Goal: Task Accomplishment & Management: Use online tool/utility

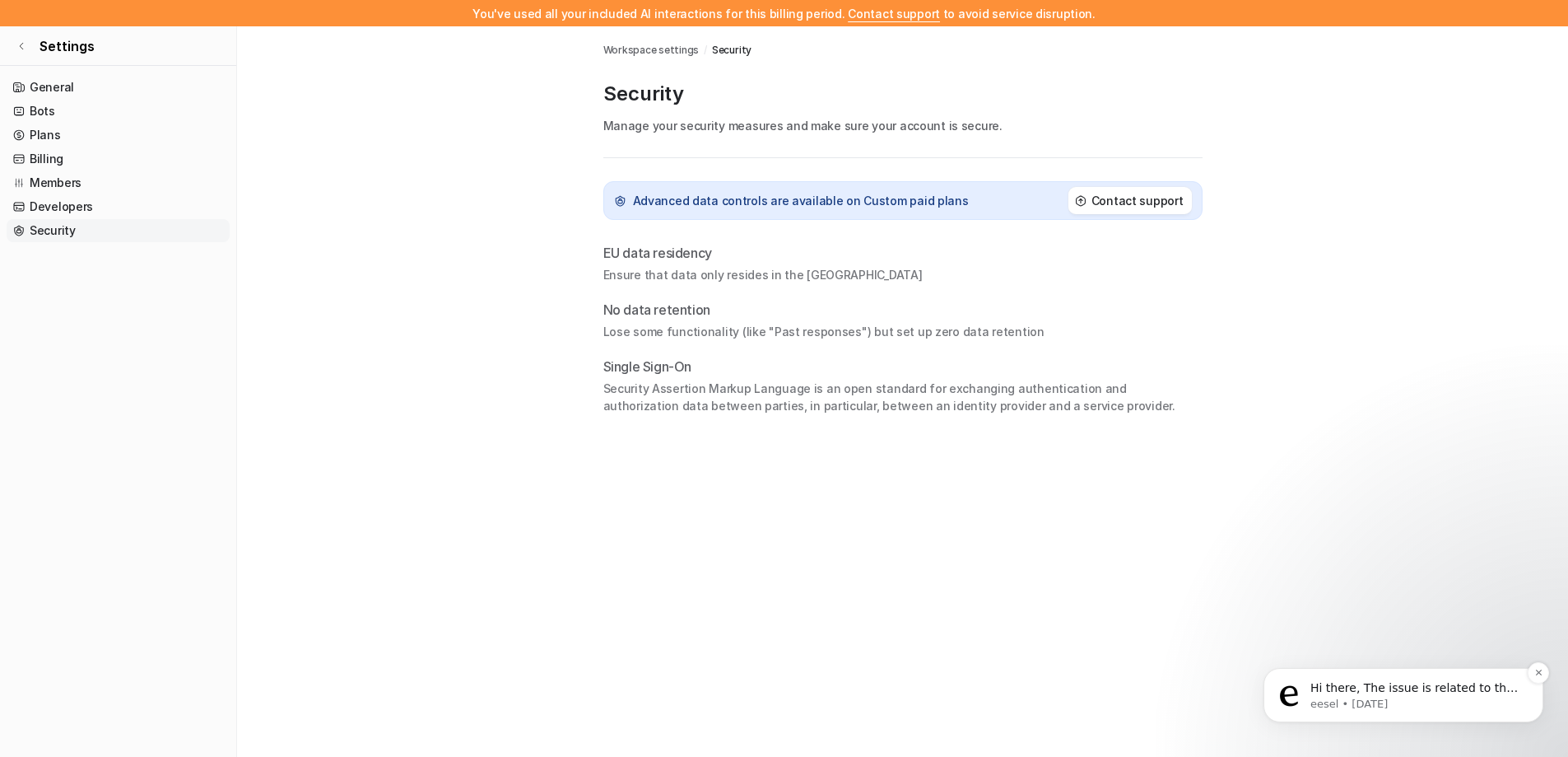
click at [1449, 695] on p "Hi there, The issue is related to the interaction limit on the account. The cur…" at bounding box center [1416, 687] width 212 height 16
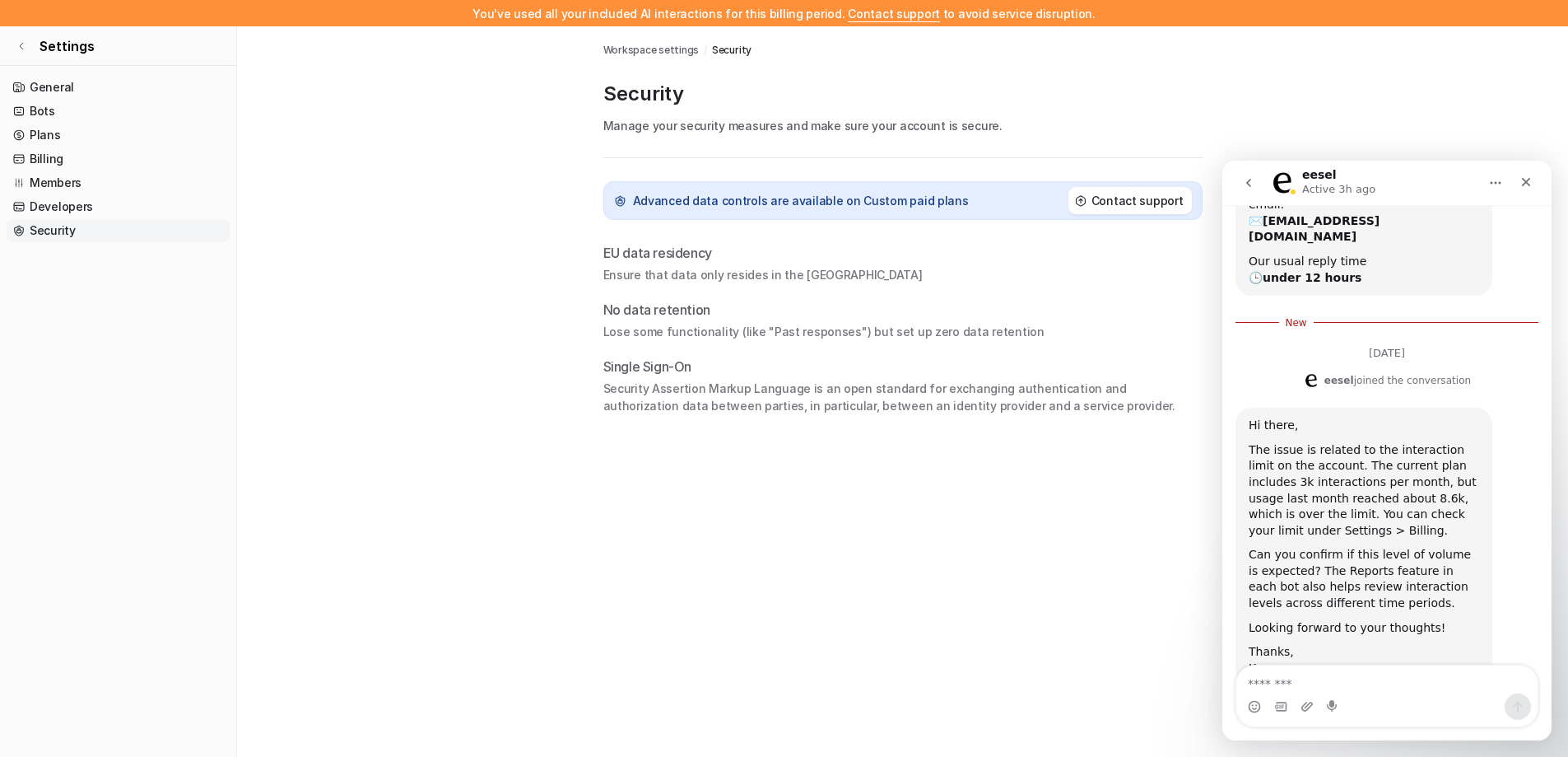
scroll to position [276, 0]
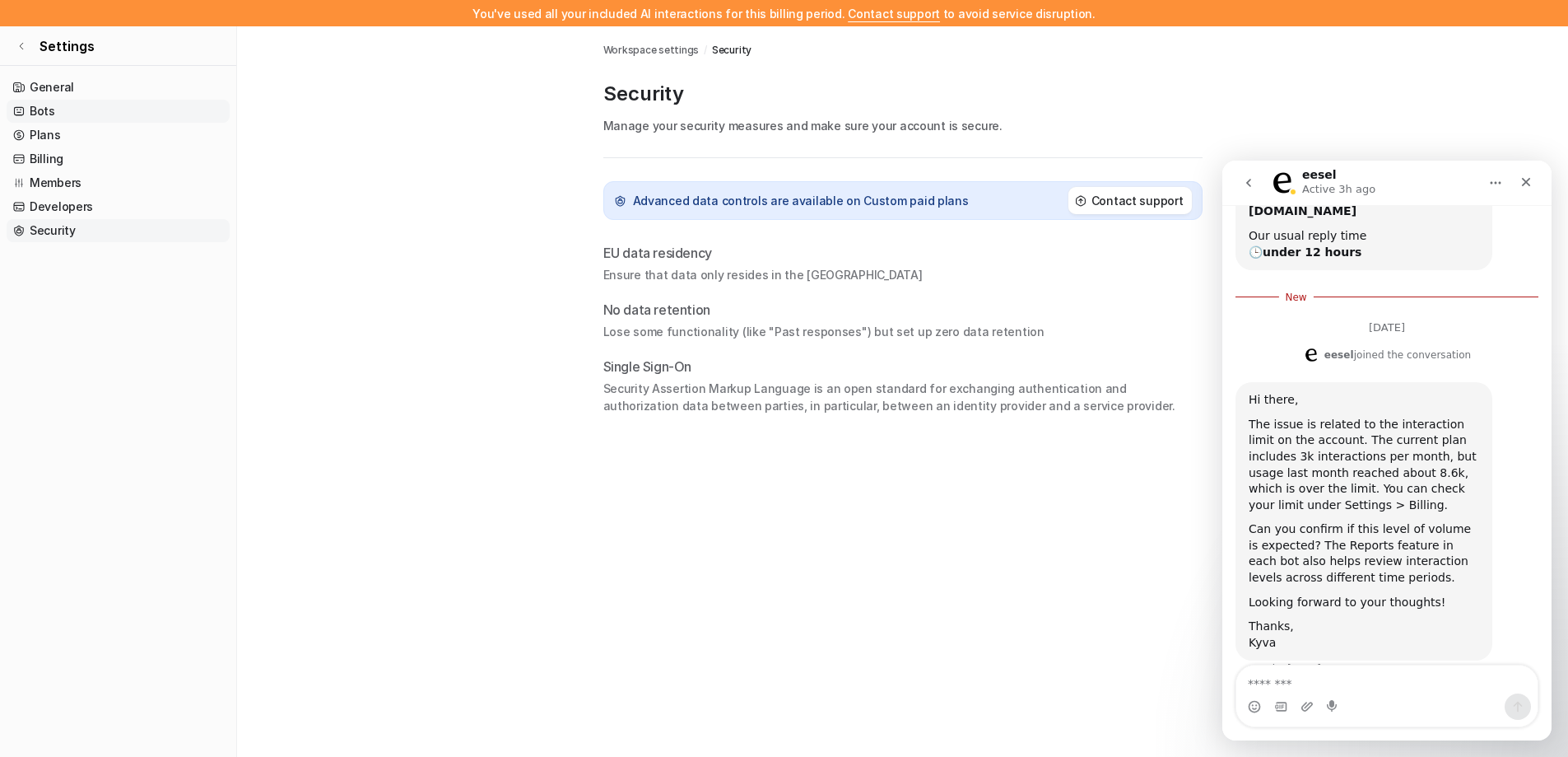
click at [78, 109] on link "Bots" at bounding box center [119, 111] width 223 height 23
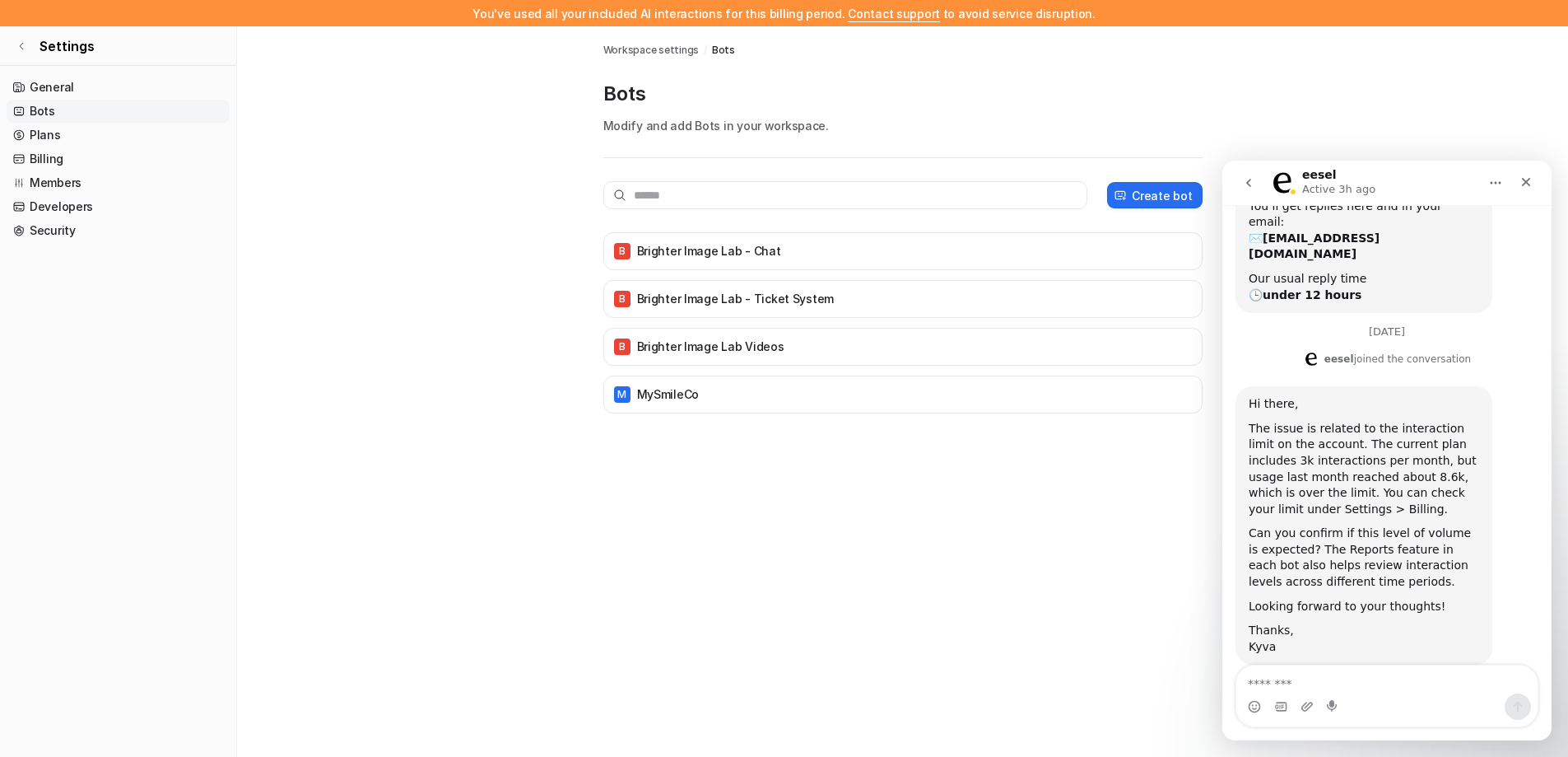
scroll to position [237, 0]
click at [851, 304] on div "B Brighter Image Lab - Ticket System" at bounding box center [903, 298] width 584 height 23
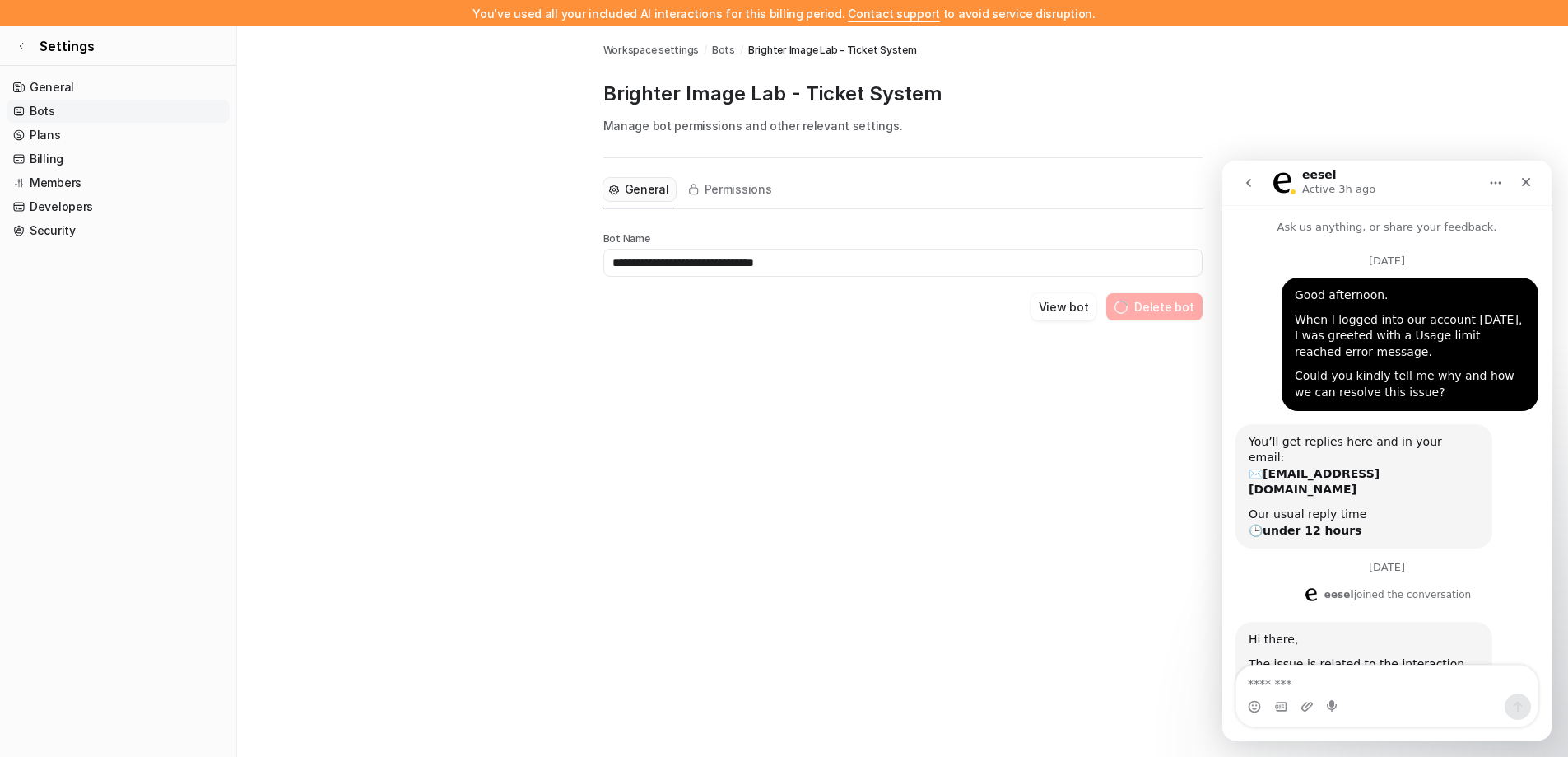
scroll to position [237, 0]
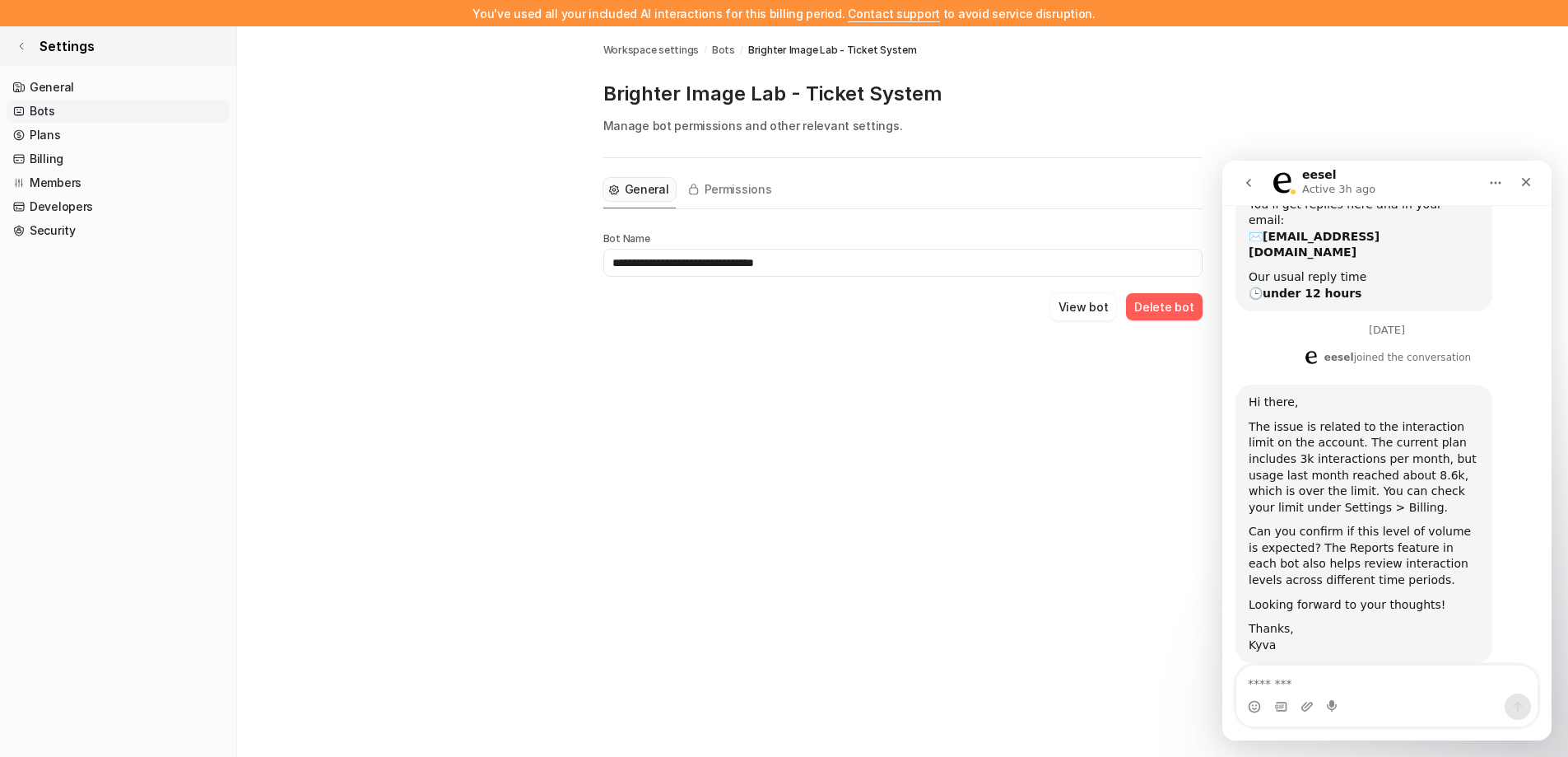
click at [26, 46] on icon at bounding box center [21, 46] width 9 height 9
click at [64, 46] on span "Settings" at bounding box center [67, 46] width 55 height 20
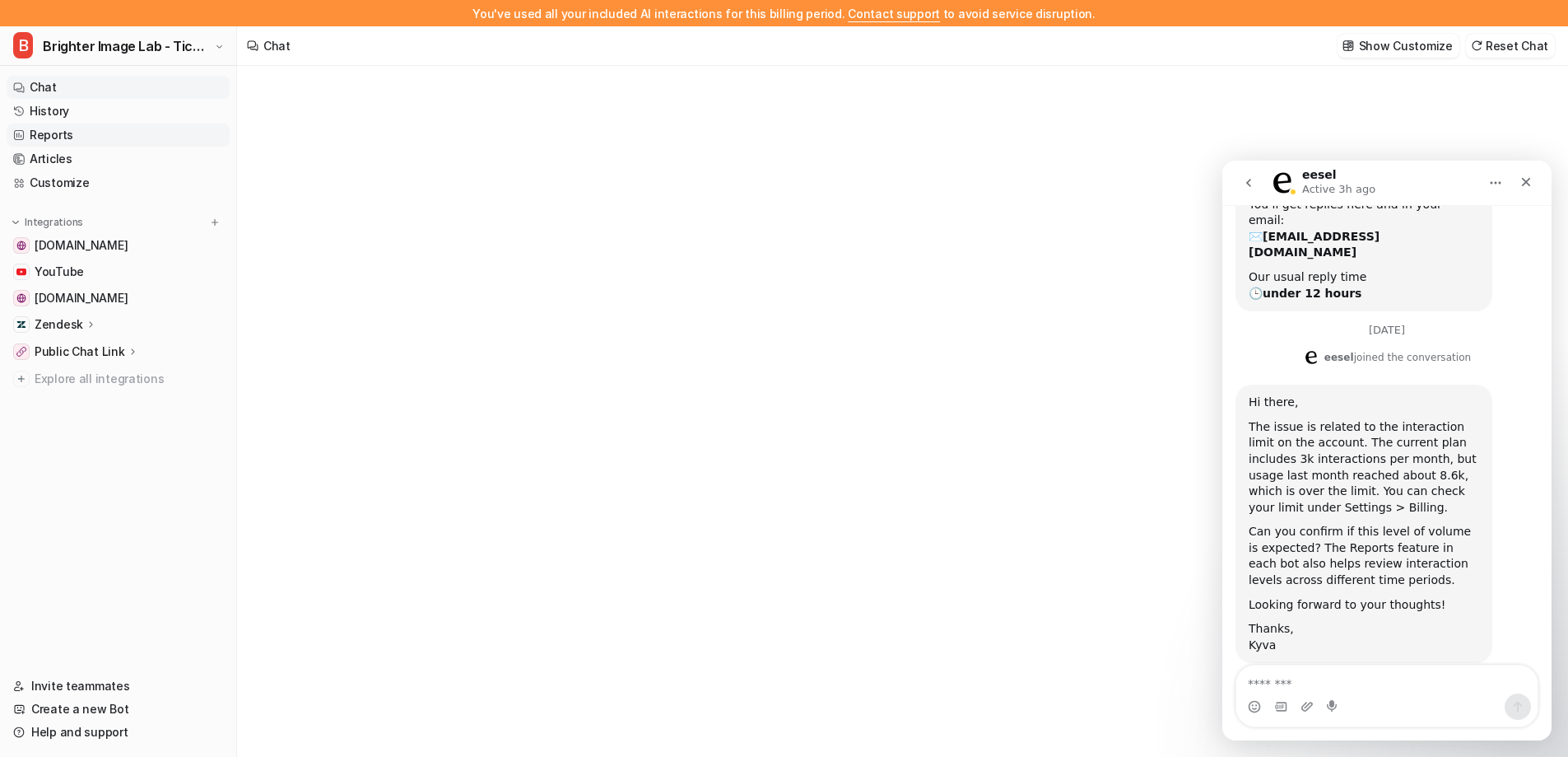
type textarea "**********"
click at [53, 136] on link "Reports" at bounding box center [119, 135] width 223 height 23
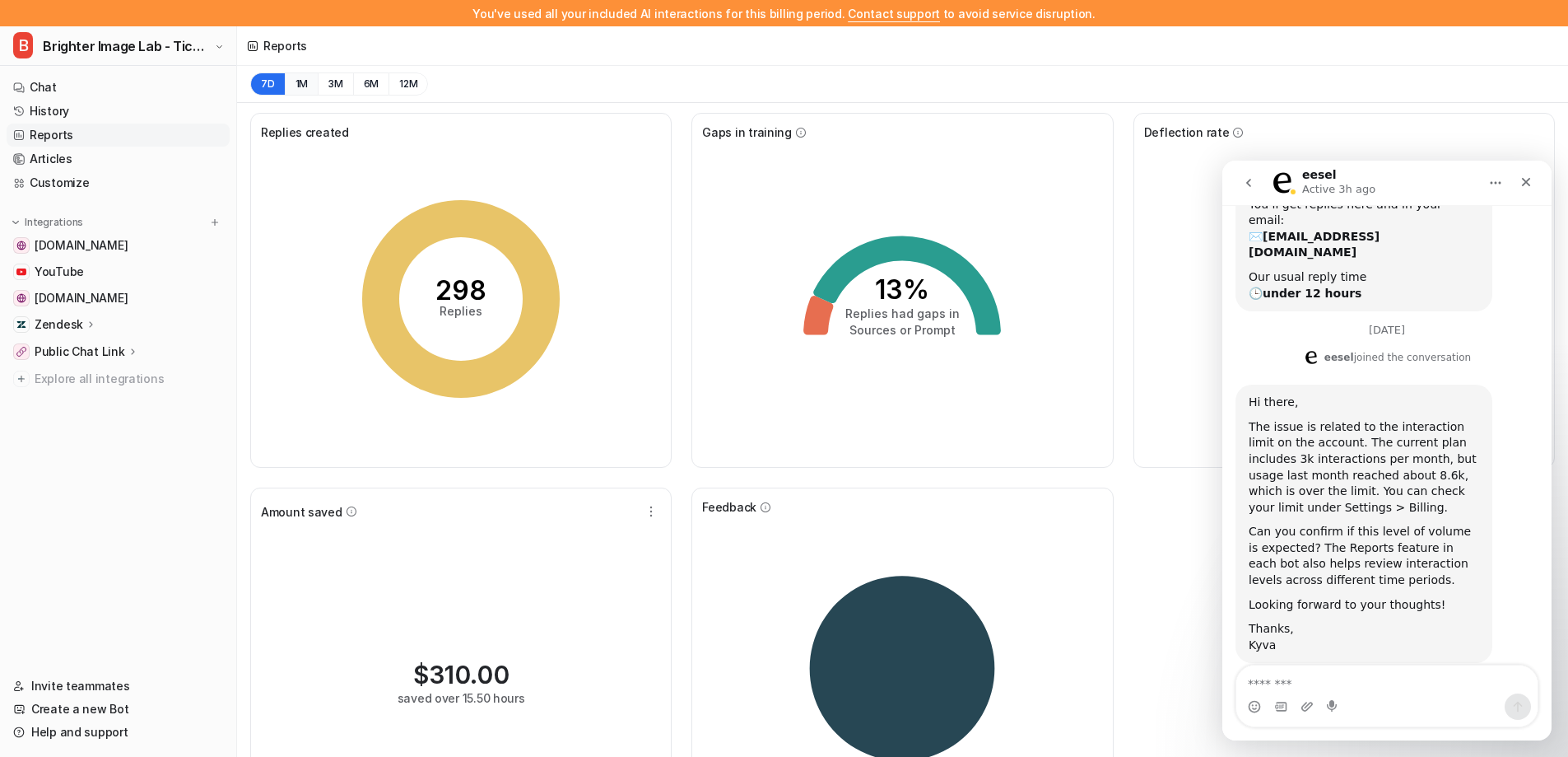
click at [298, 78] on button "1M" at bounding box center [302, 83] width 34 height 23
click at [136, 43] on span "Brighter Image Lab - Ticket System" at bounding box center [126, 46] width 167 height 23
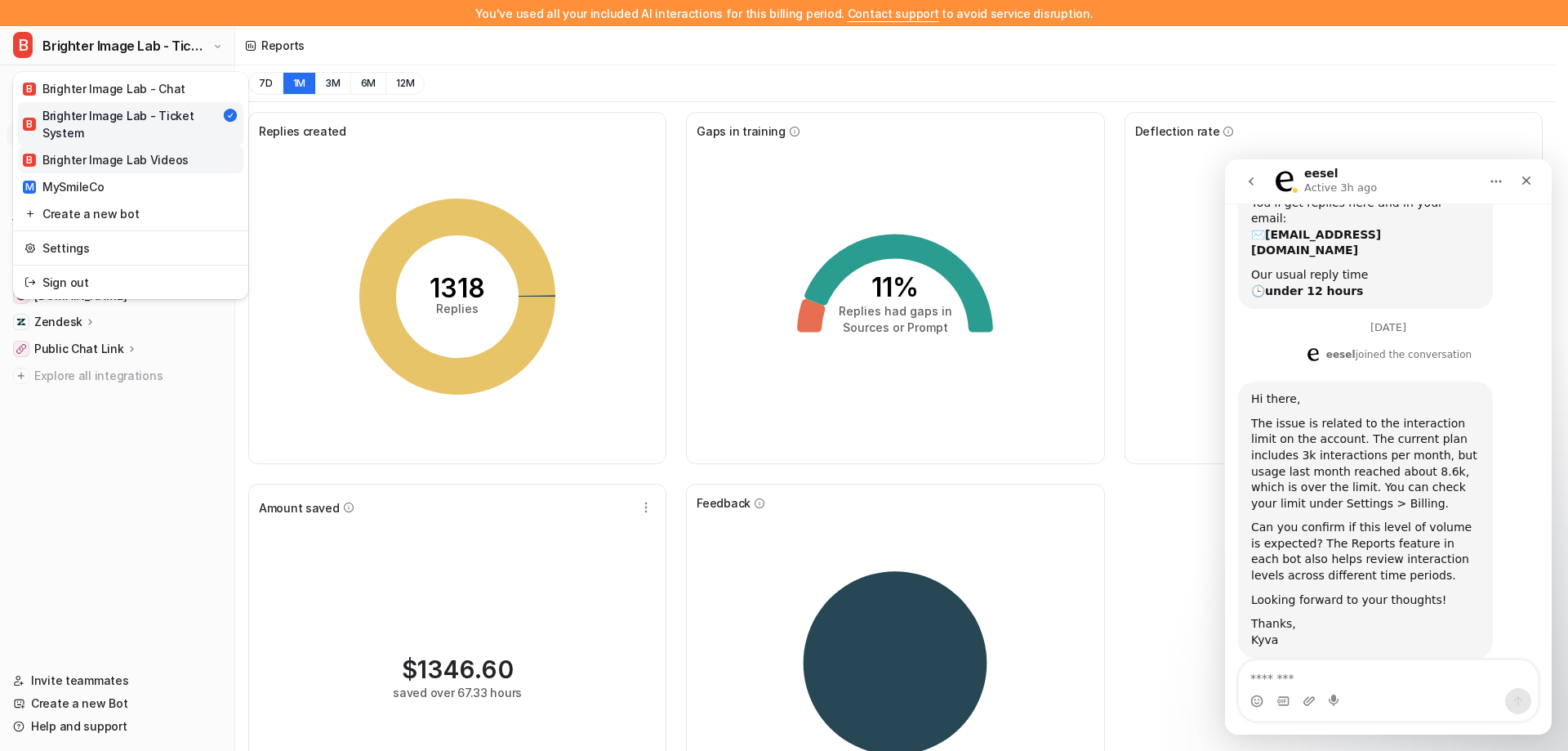
click at [130, 156] on div "B Brighter Image Lab Videos" at bounding box center [106, 159] width 165 height 17
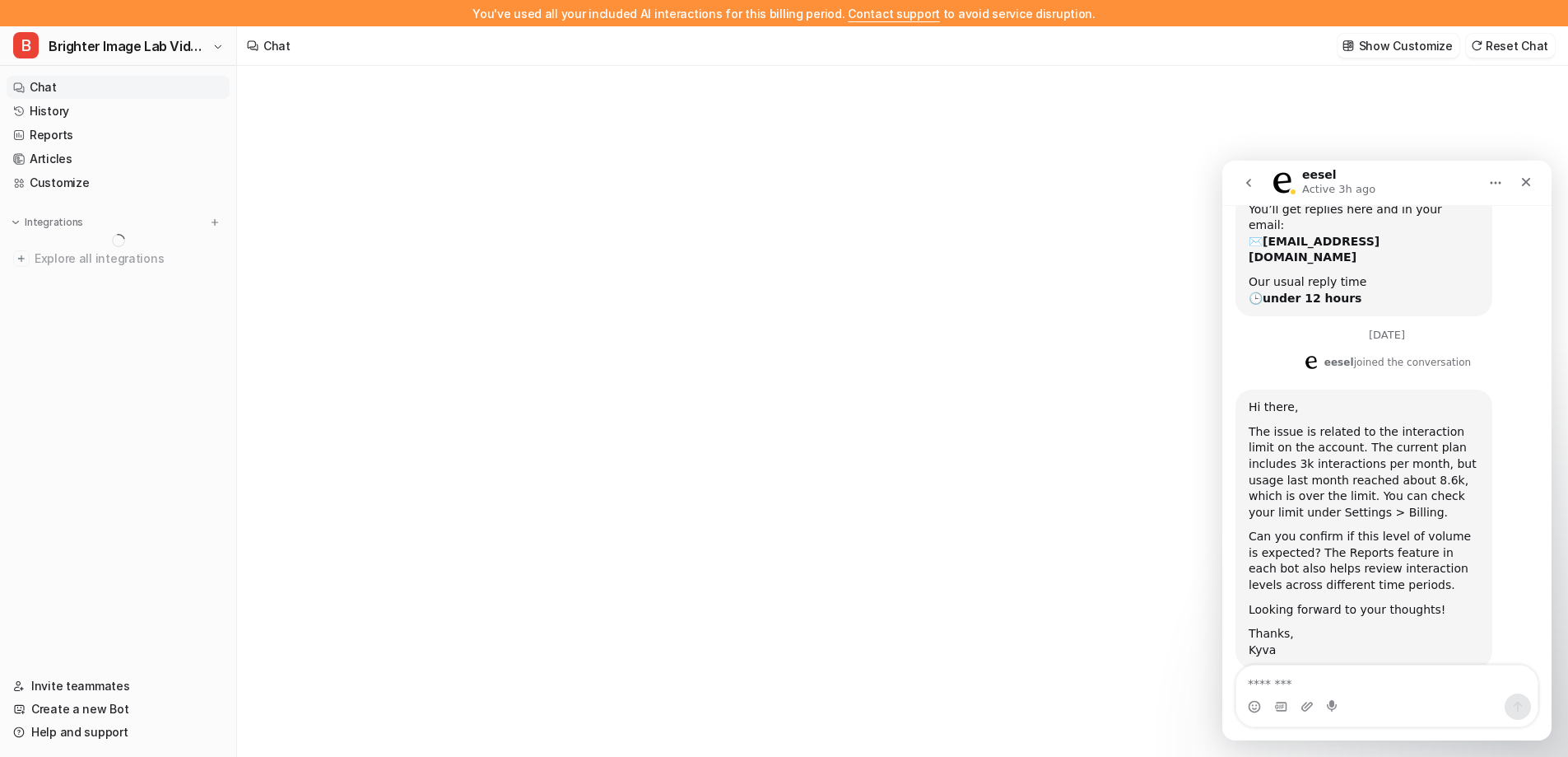
type textarea "**********"
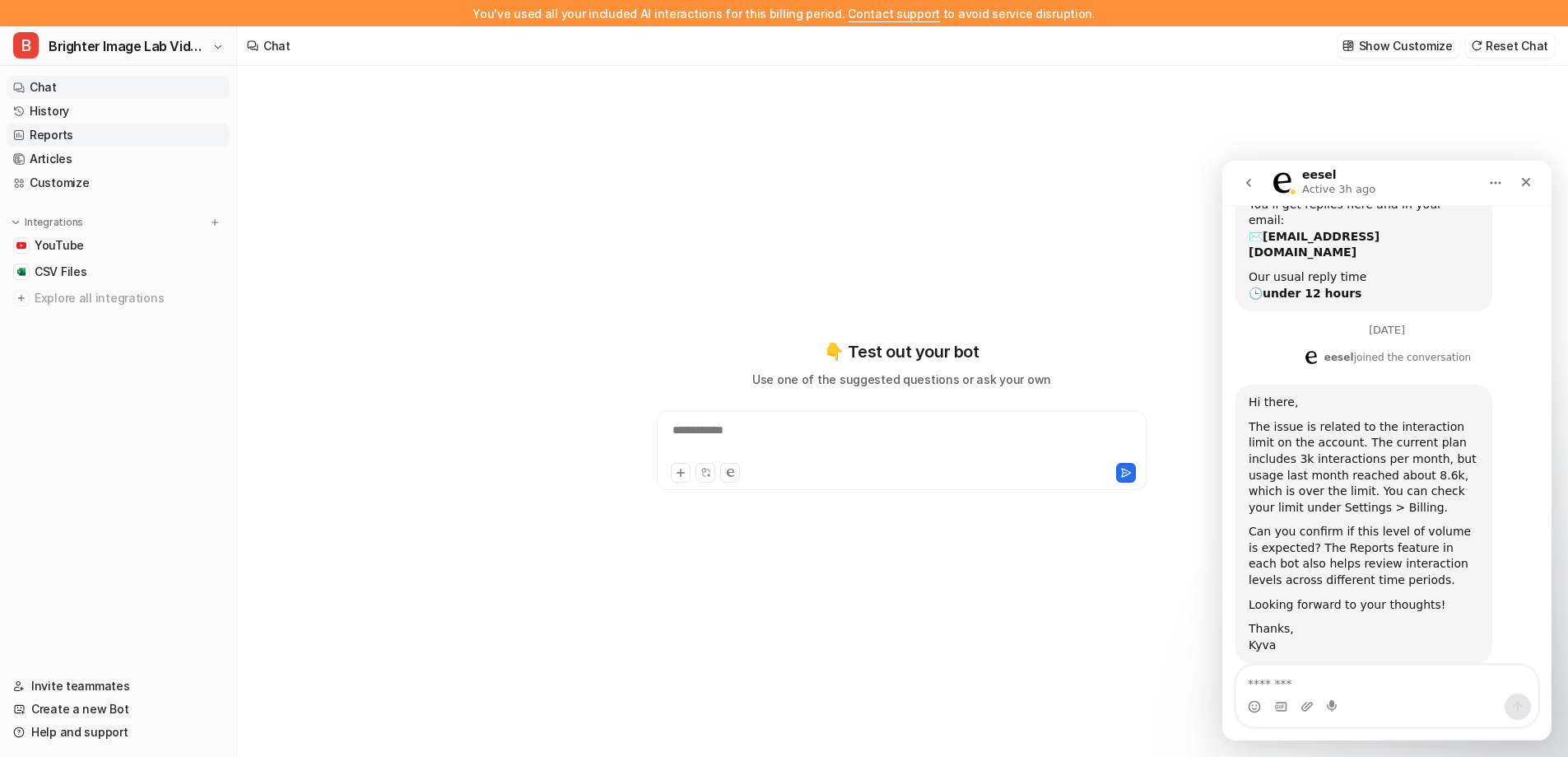
click at [82, 131] on link "Reports" at bounding box center [119, 135] width 223 height 23
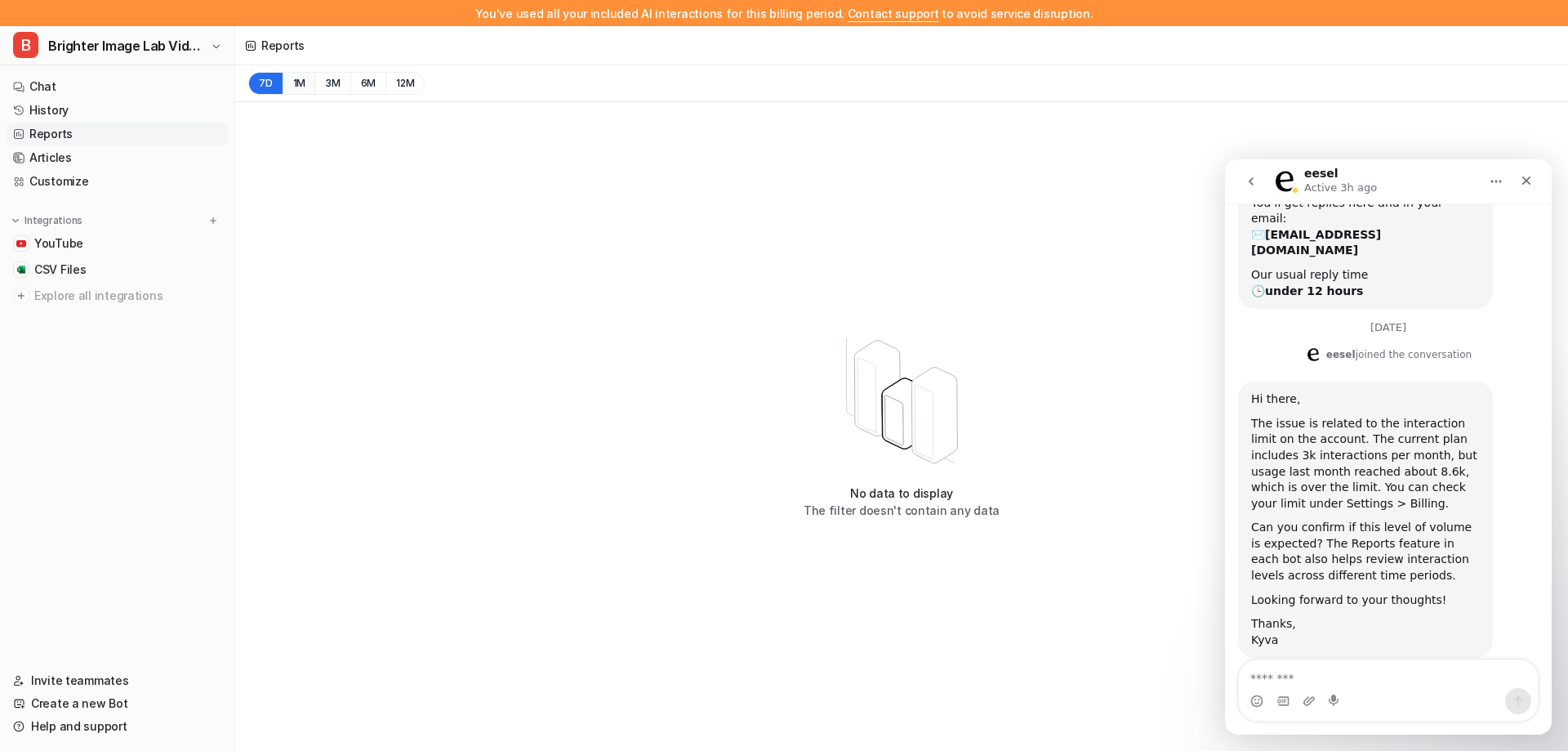
click at [291, 82] on button "1M" at bounding box center [299, 83] width 33 height 23
click at [104, 40] on span "Brighter Image Lab Videos" at bounding box center [128, 45] width 159 height 23
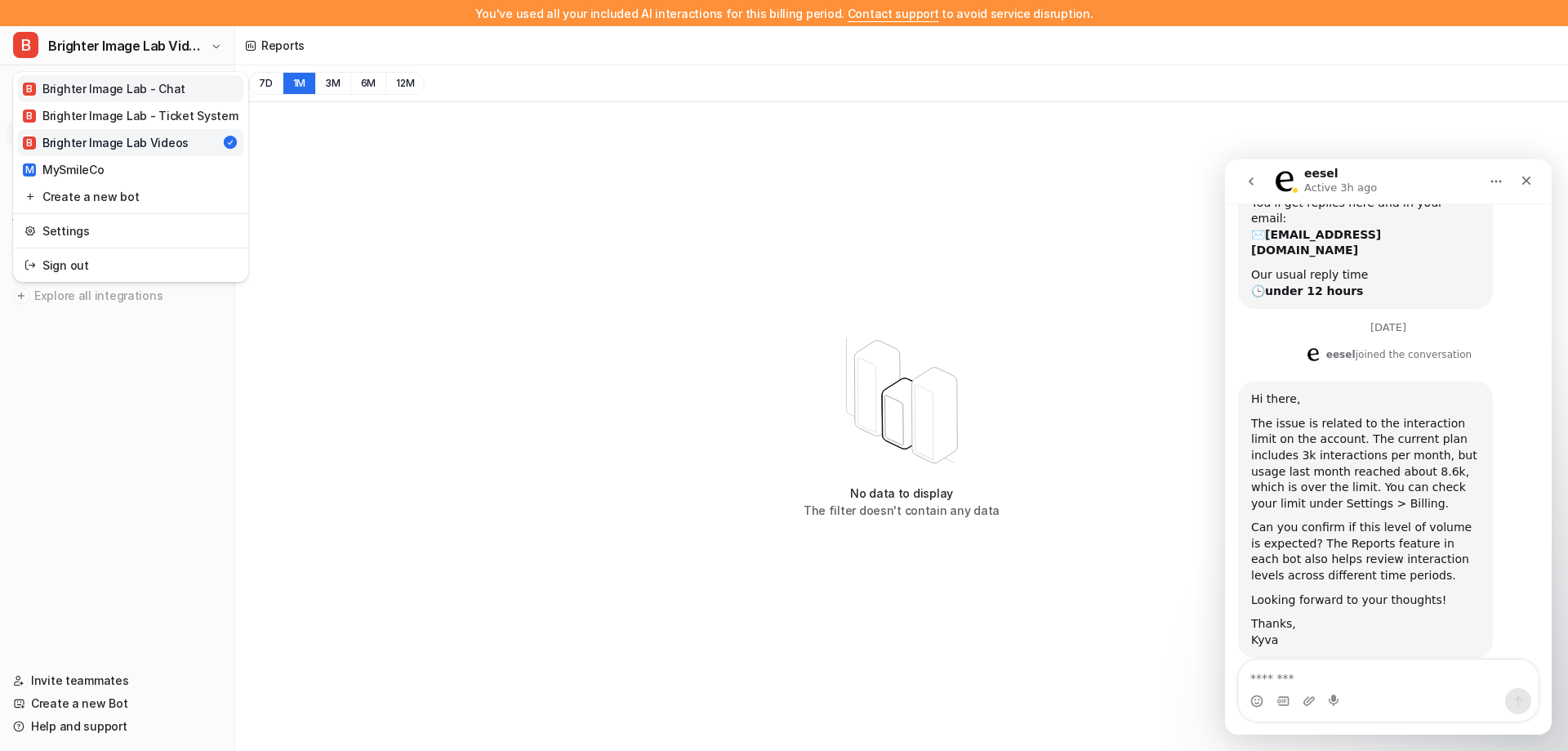
click at [101, 88] on div "B Brighter Image Lab - Chat" at bounding box center [104, 89] width 163 height 17
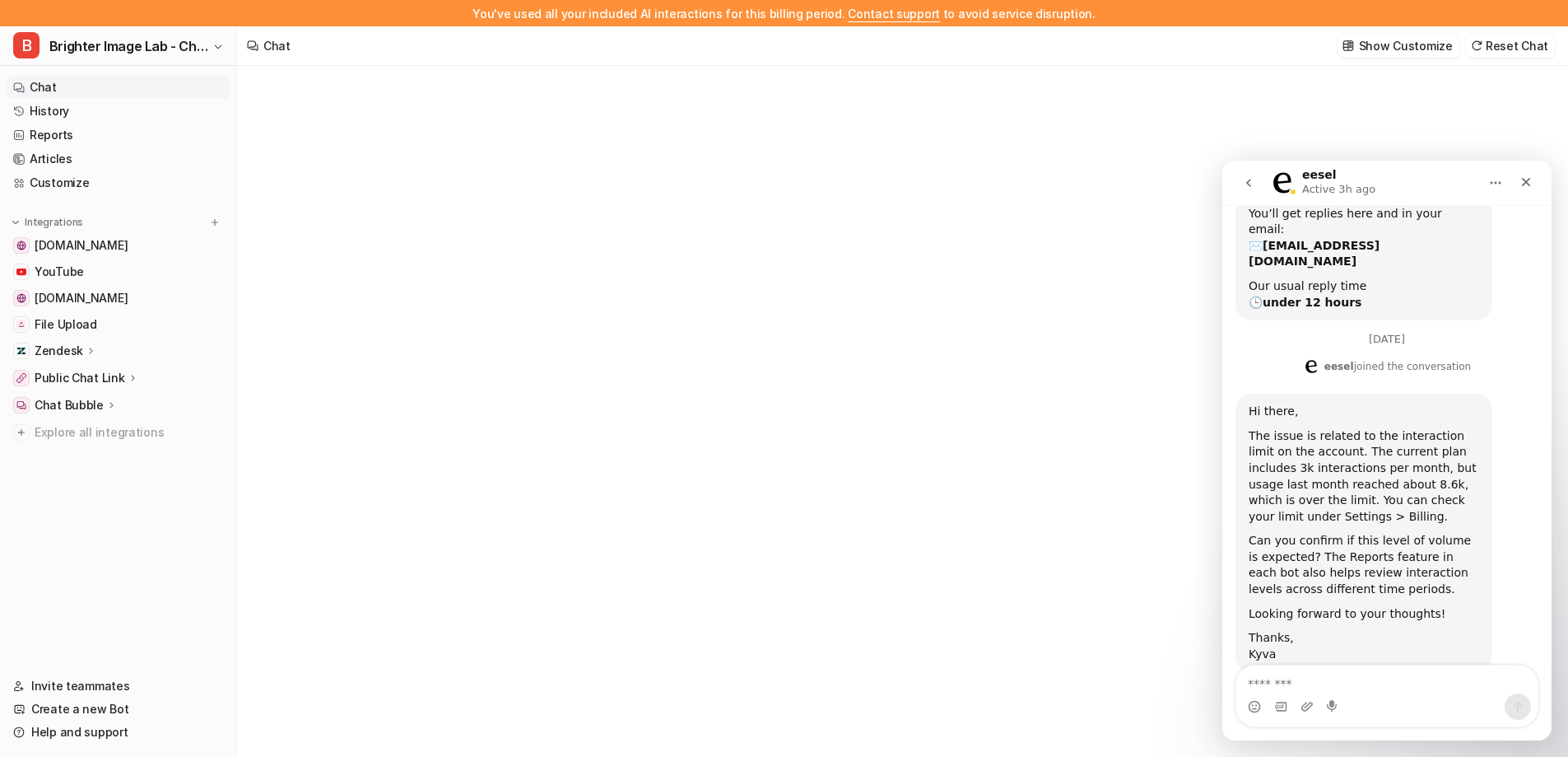
scroll to position [237, 0]
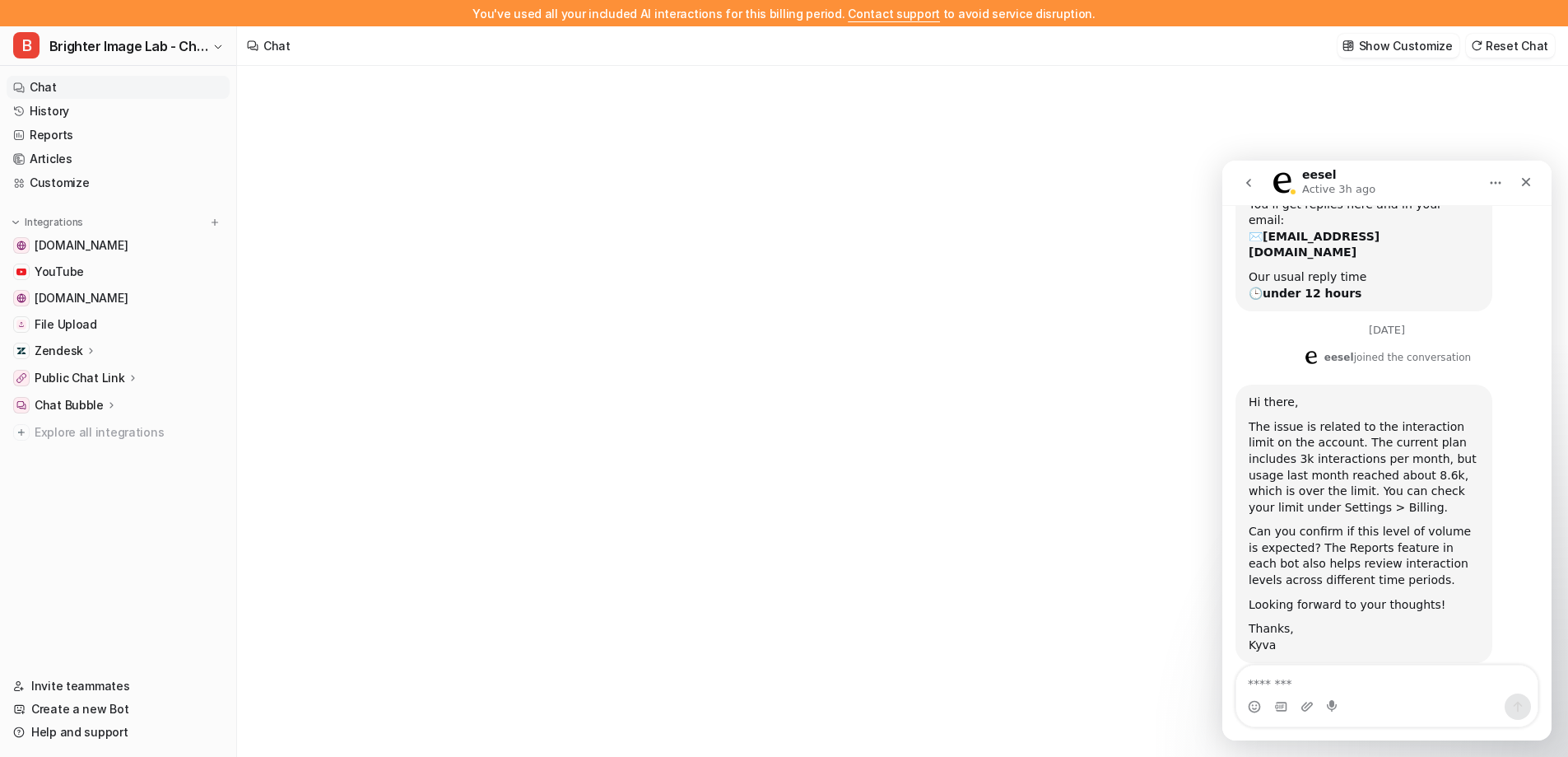
type textarea "**********"
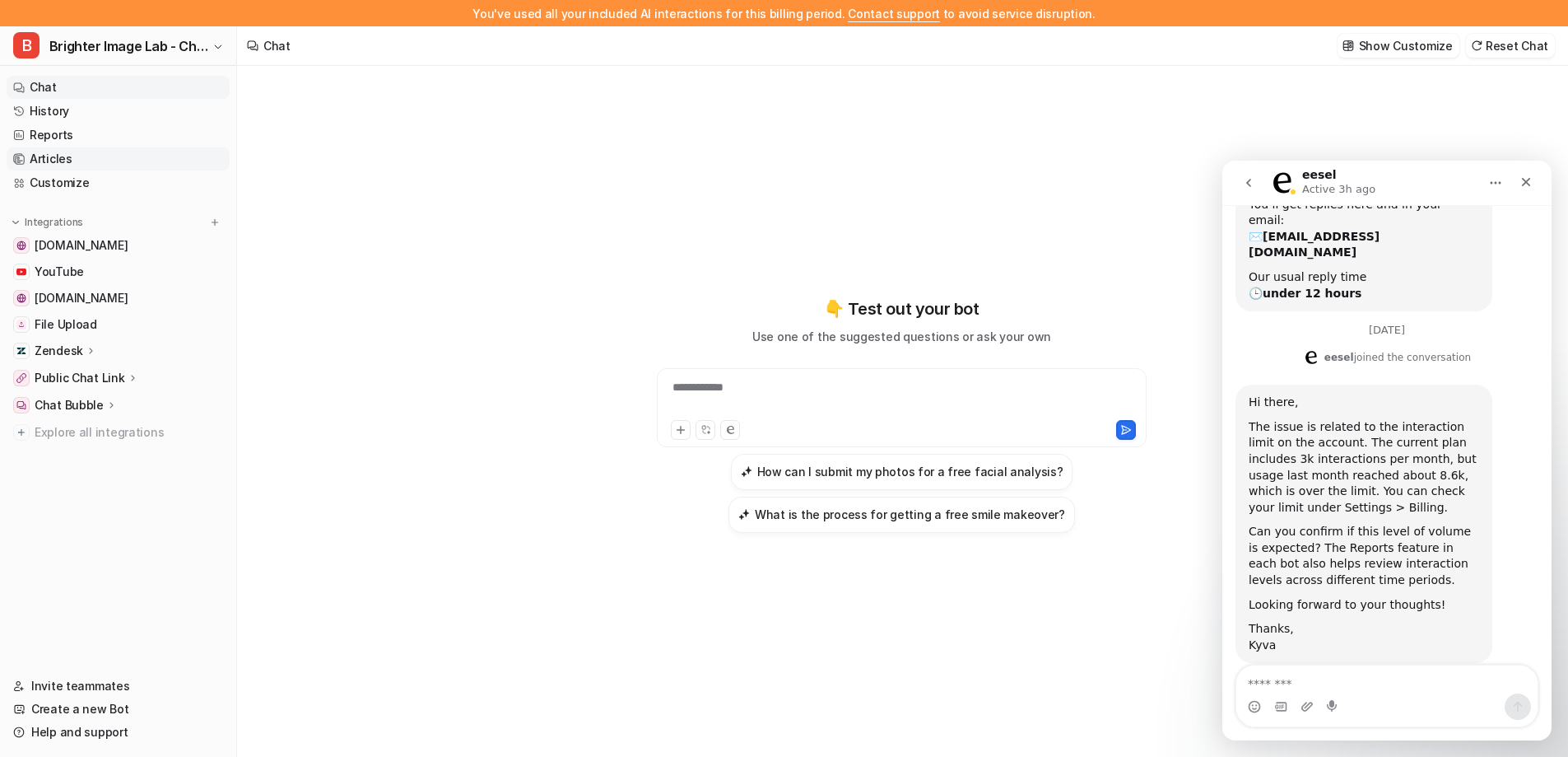
drag, startPoint x: 73, startPoint y: 131, endPoint x: 140, endPoint y: 159, distance: 72.6
click at [72, 131] on link "Reports" at bounding box center [119, 135] width 223 height 23
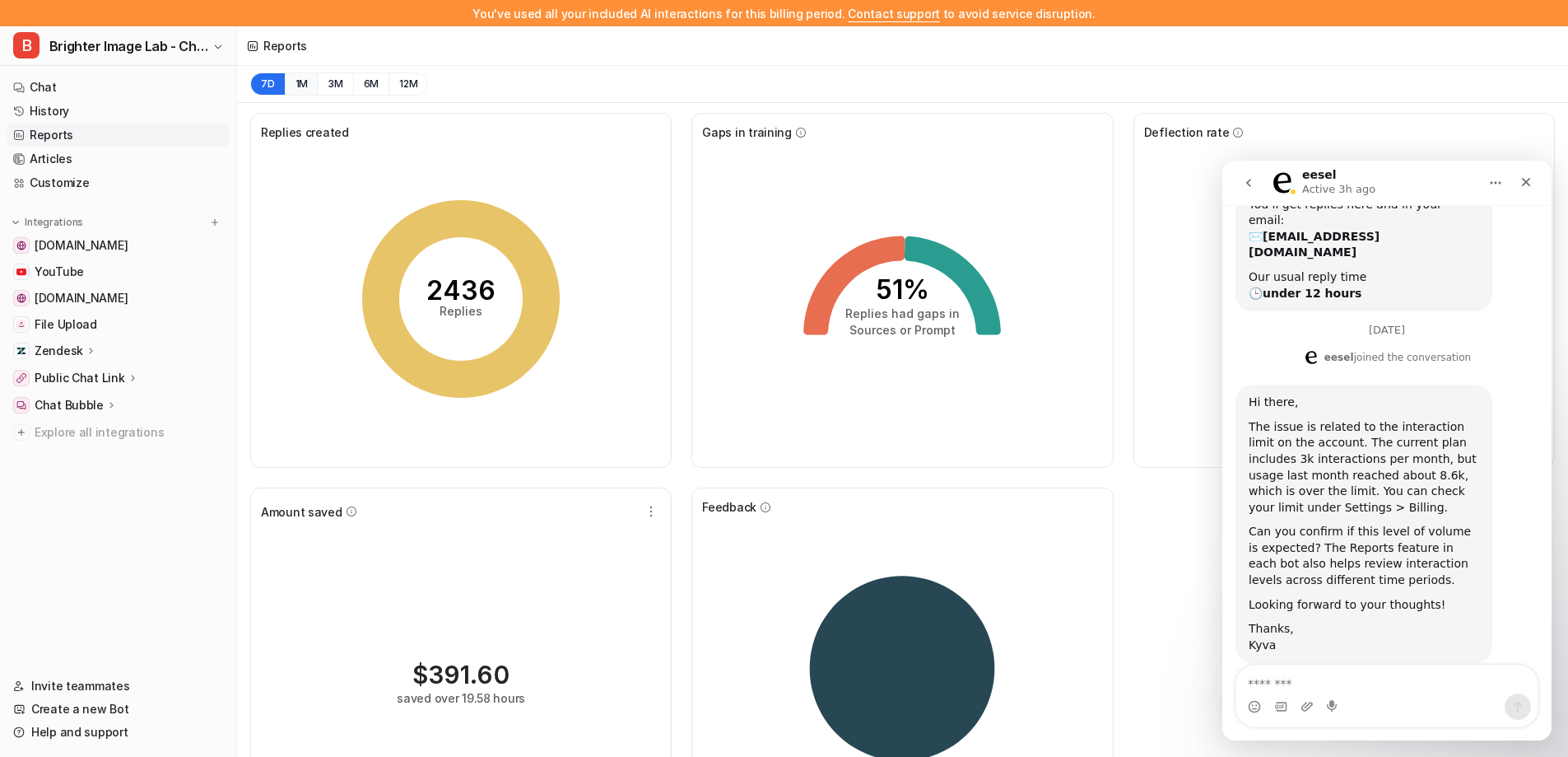
click at [302, 78] on button "1M" at bounding box center [302, 83] width 34 height 23
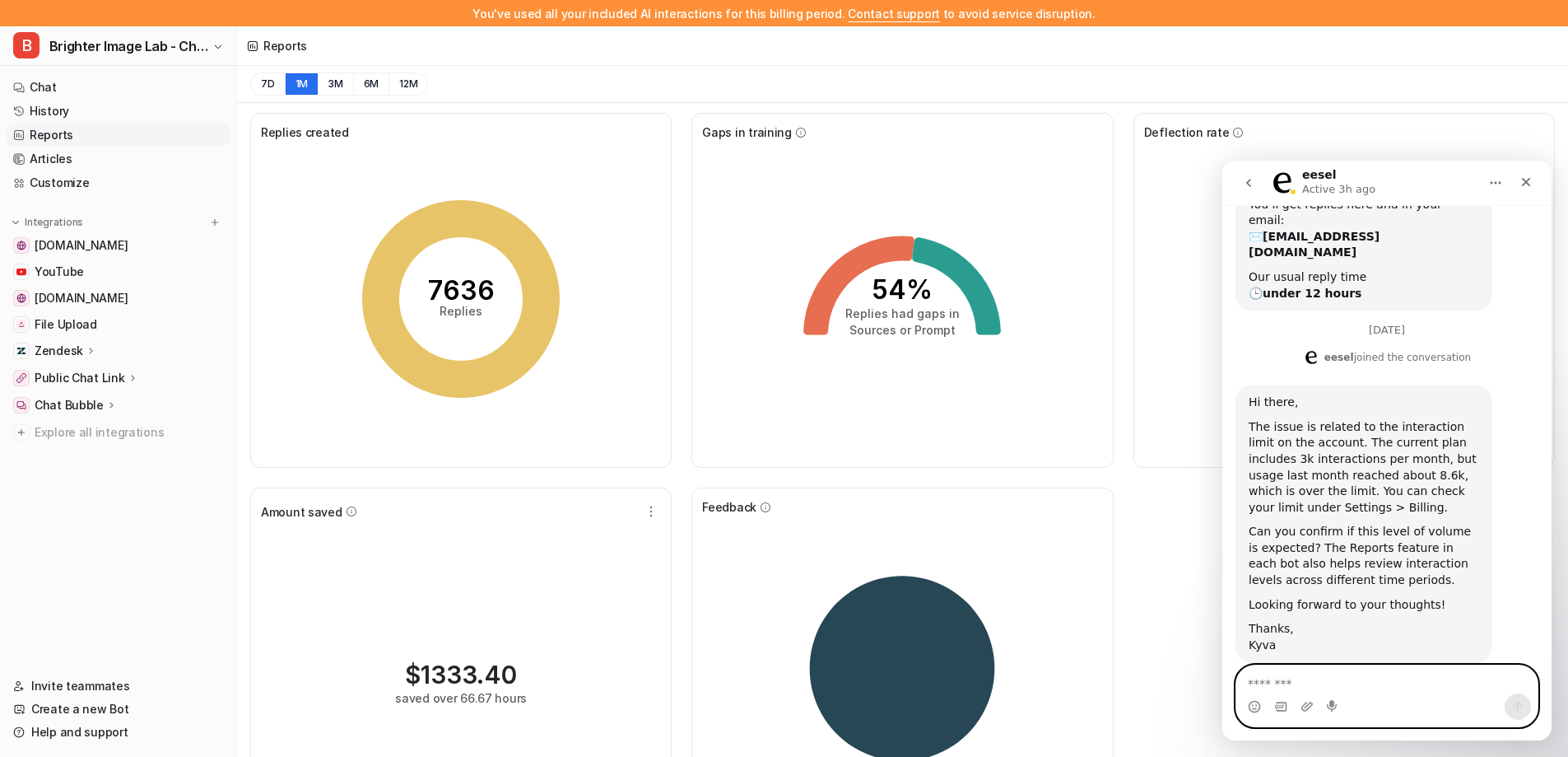
click at [1376, 684] on textarea "Message…" at bounding box center [1387, 679] width 302 height 28
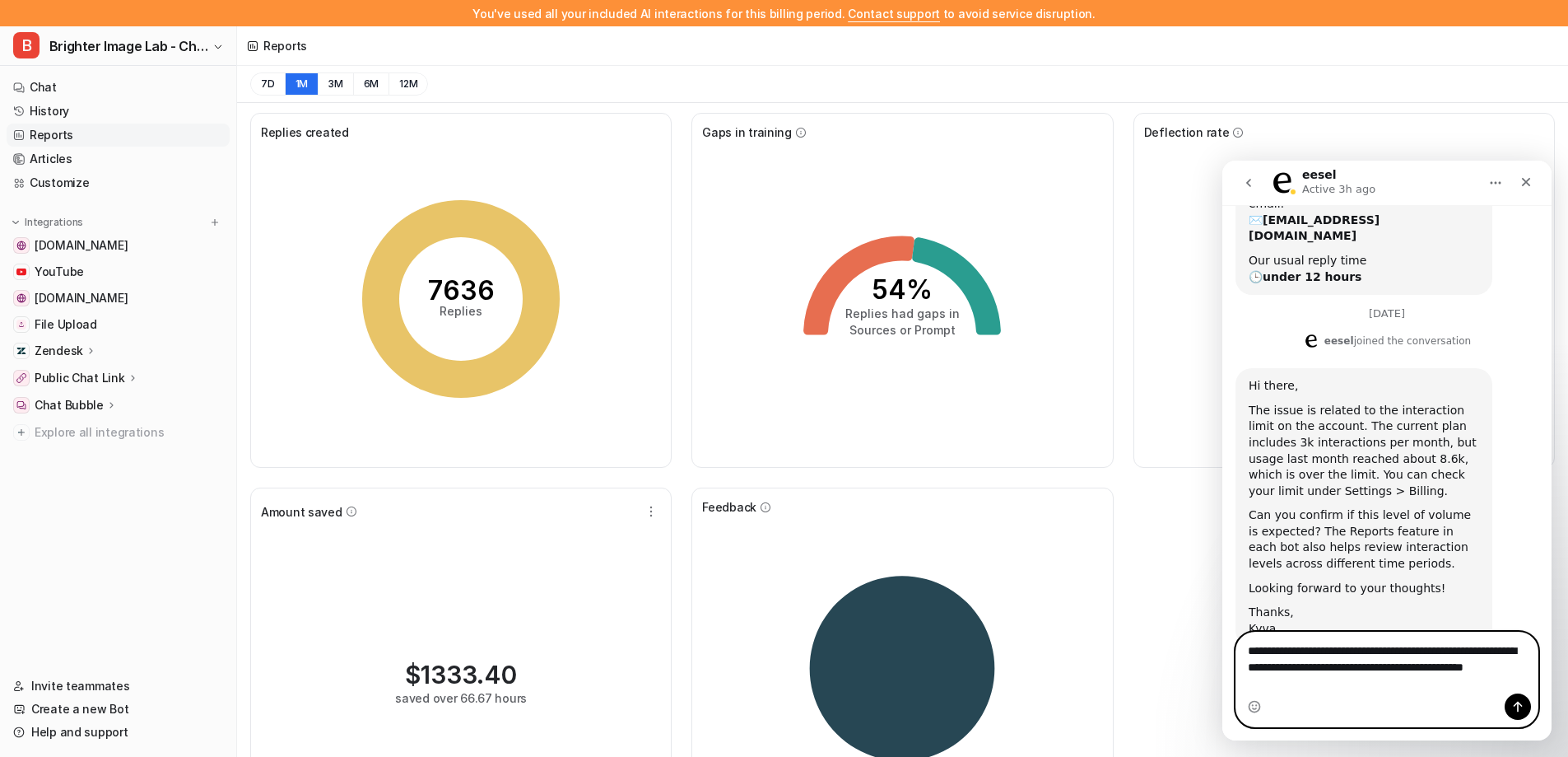
scroll to position [270, 0]
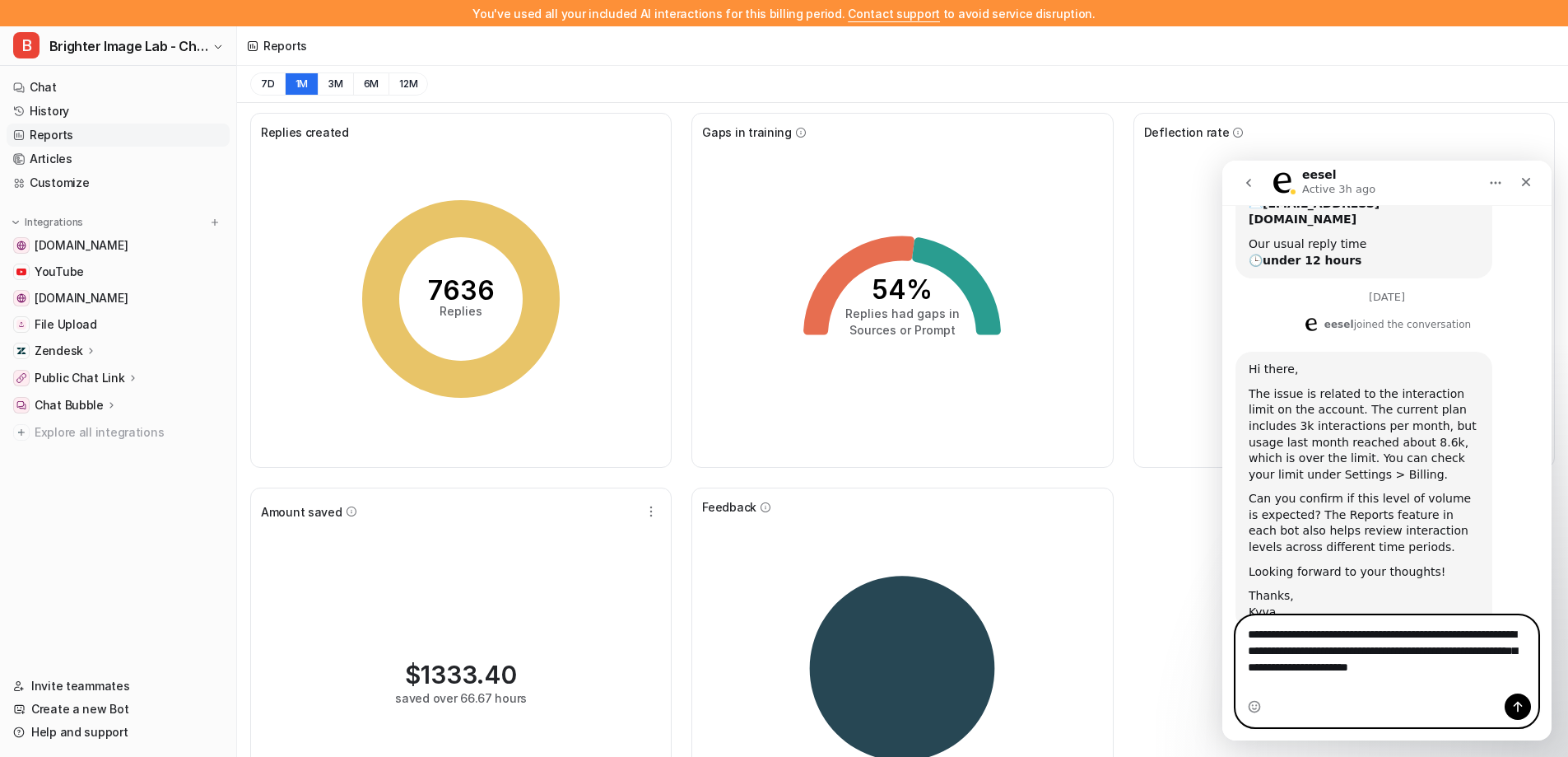
type textarea "**********"
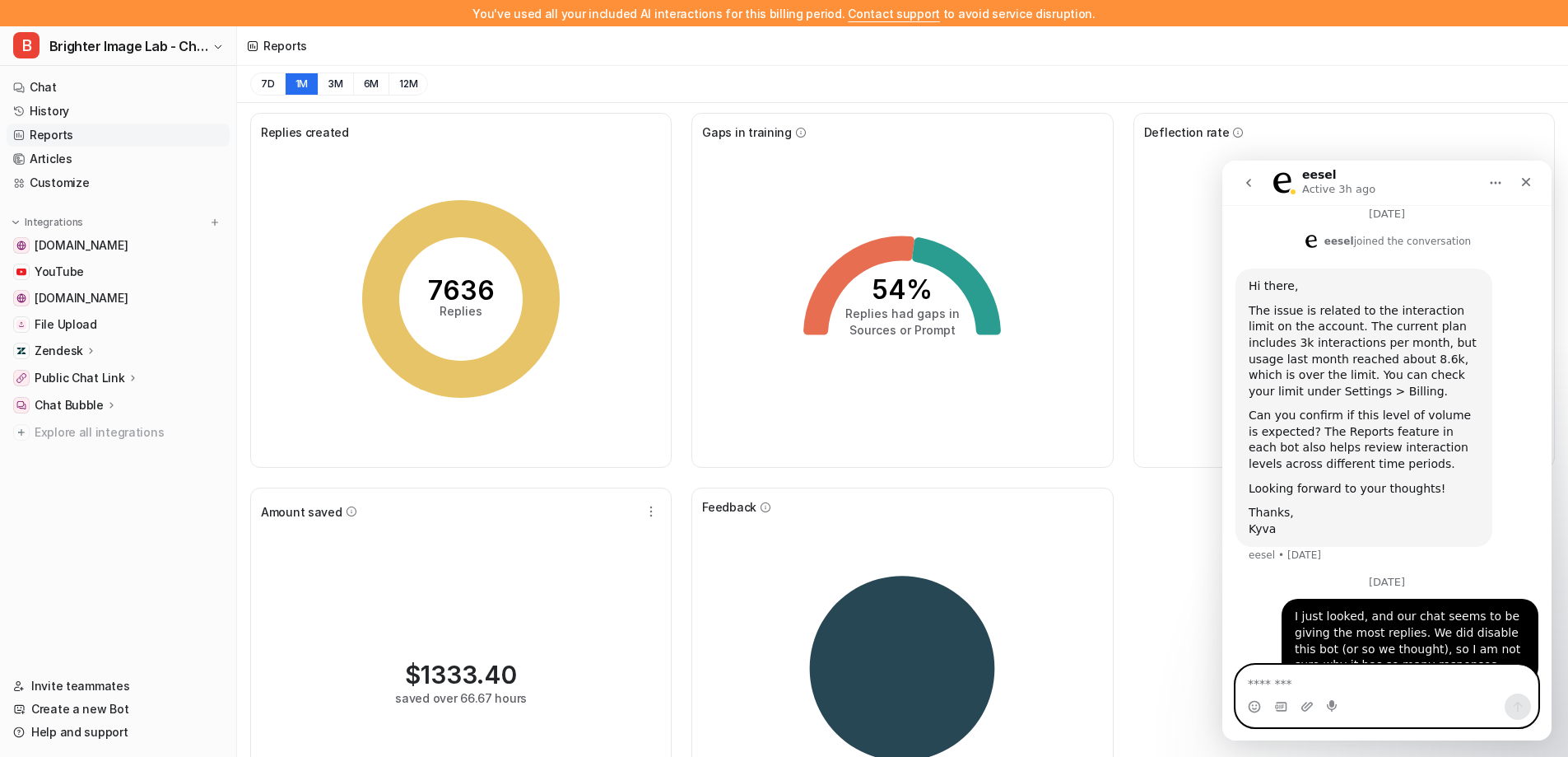
scroll to position [357, 0]
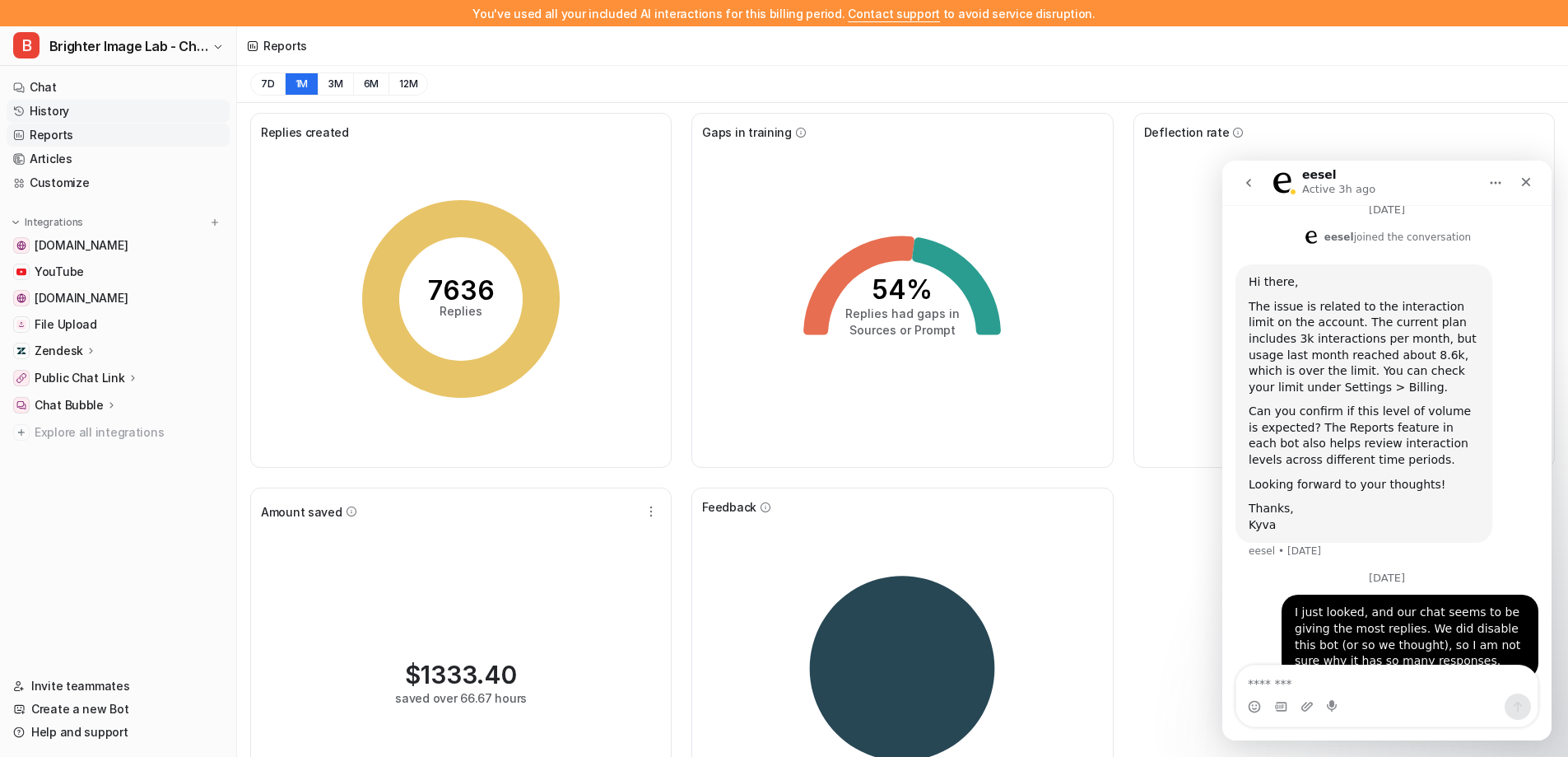
click at [95, 108] on link "History" at bounding box center [119, 111] width 223 height 23
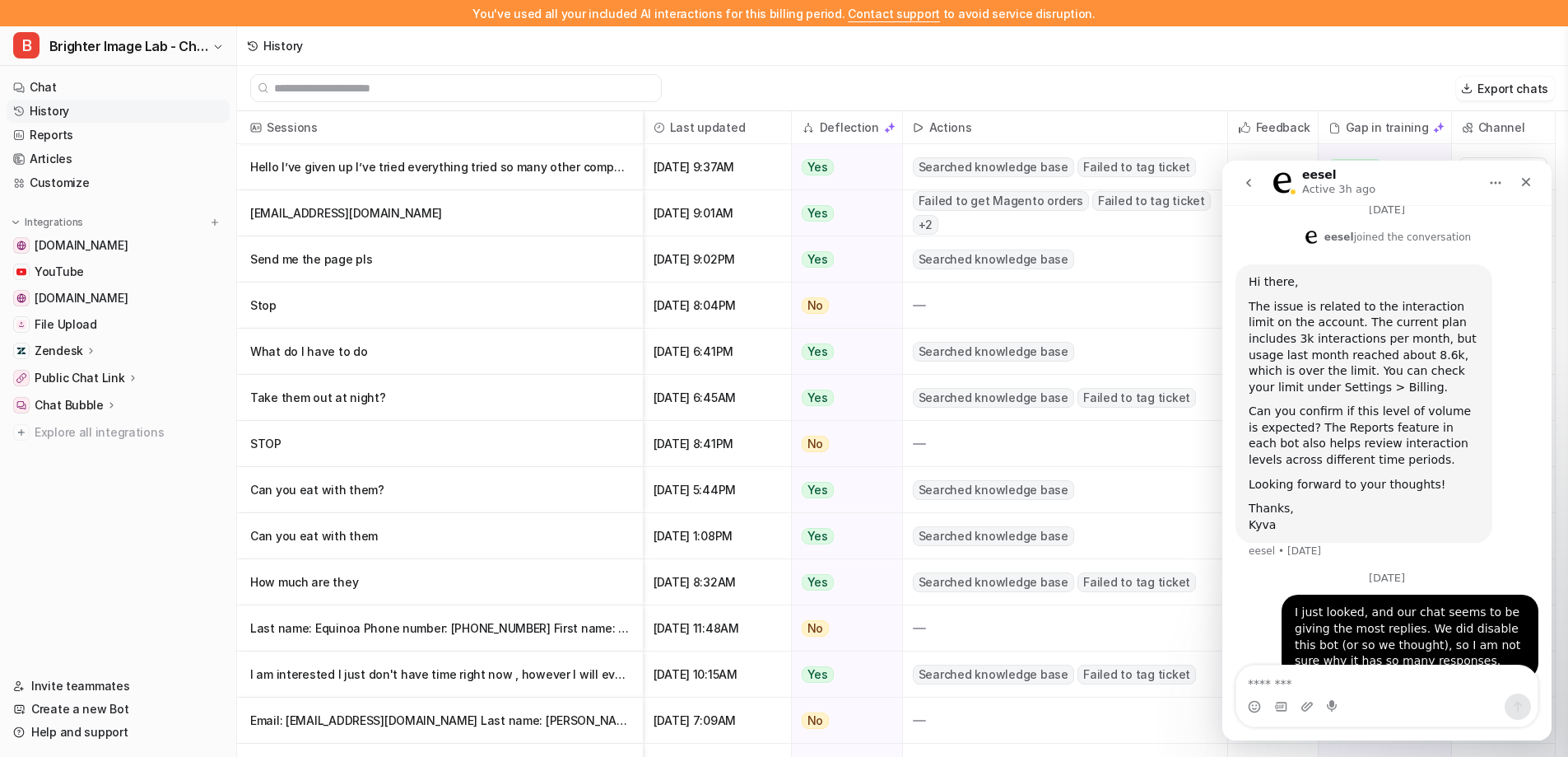
click at [70, 345] on p "Zendesk" at bounding box center [58, 351] width 49 height 16
click at [75, 376] on p "Overview" at bounding box center [73, 374] width 52 height 16
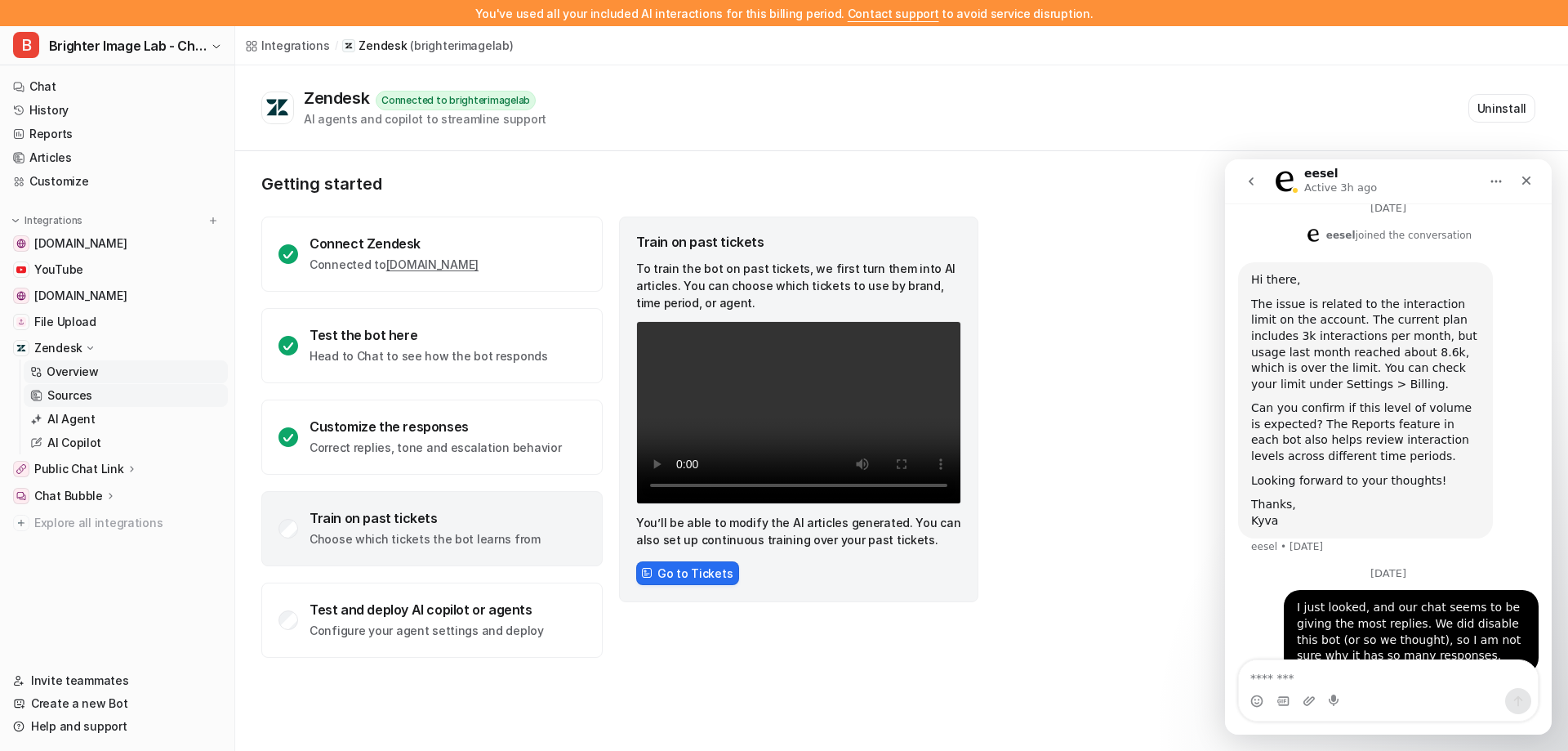
click at [58, 402] on p "Sources" at bounding box center [70, 395] width 45 height 16
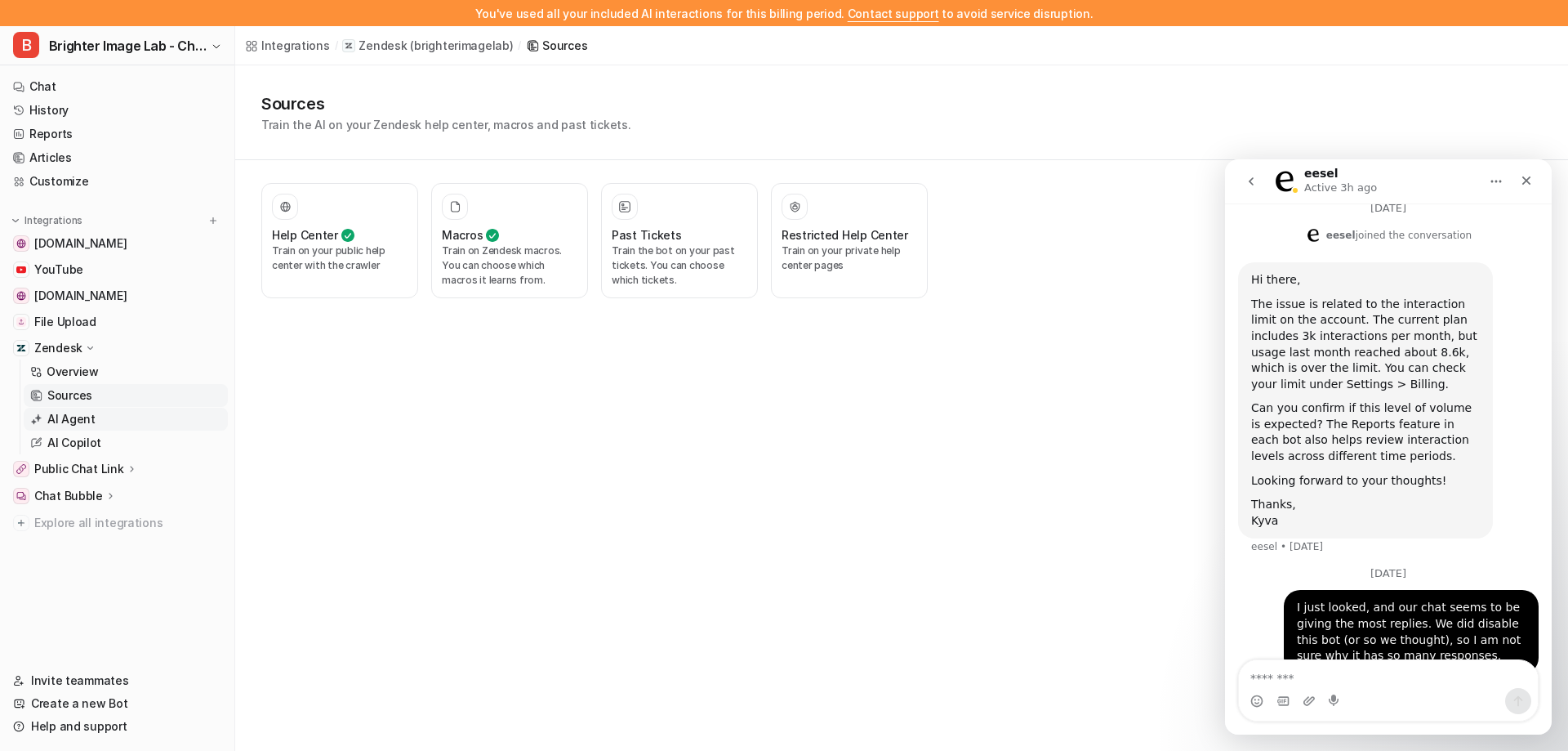
click at [66, 416] on p "AI Agent" at bounding box center [72, 419] width 49 height 16
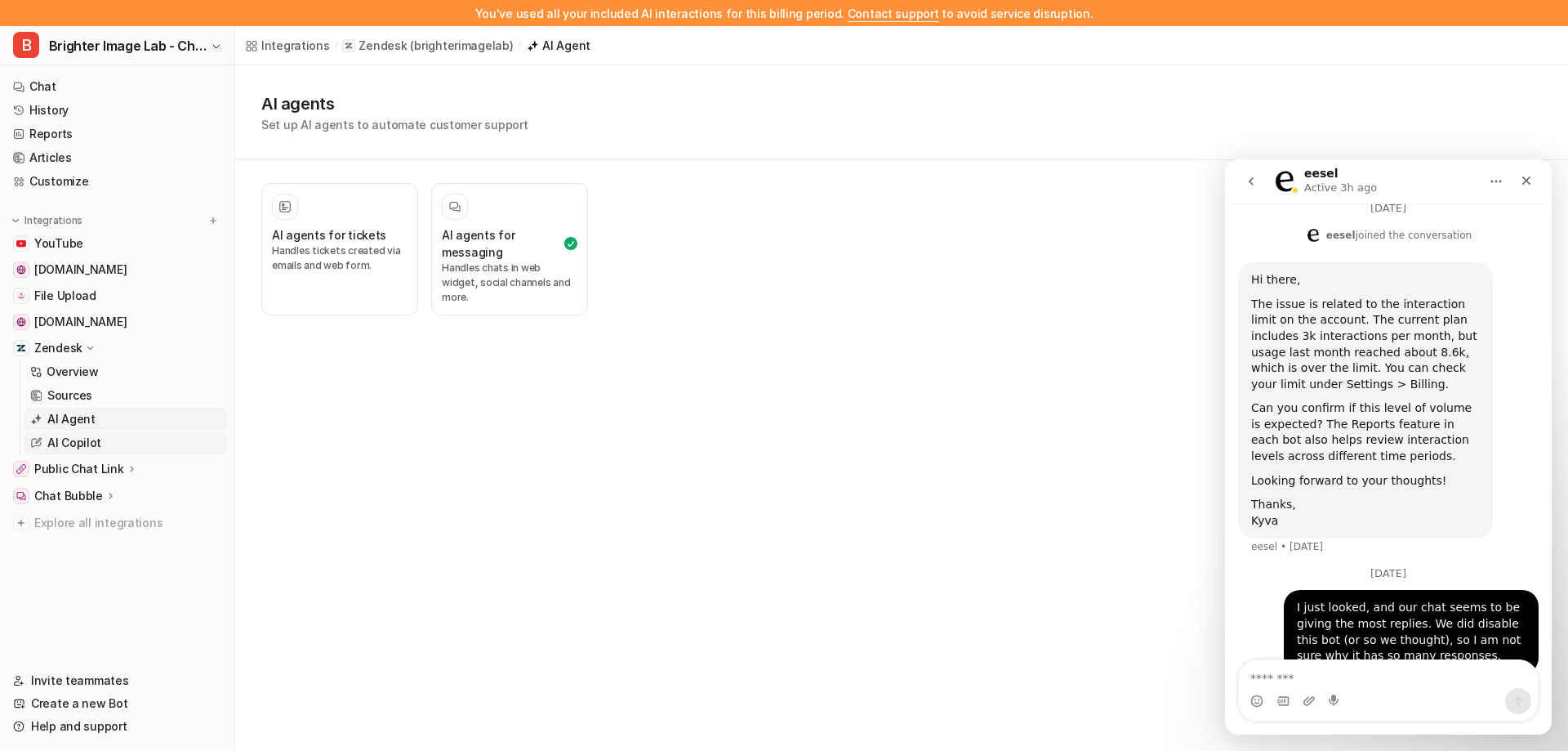
click at [66, 439] on p "AI Copilot" at bounding box center [74, 442] width 54 height 16
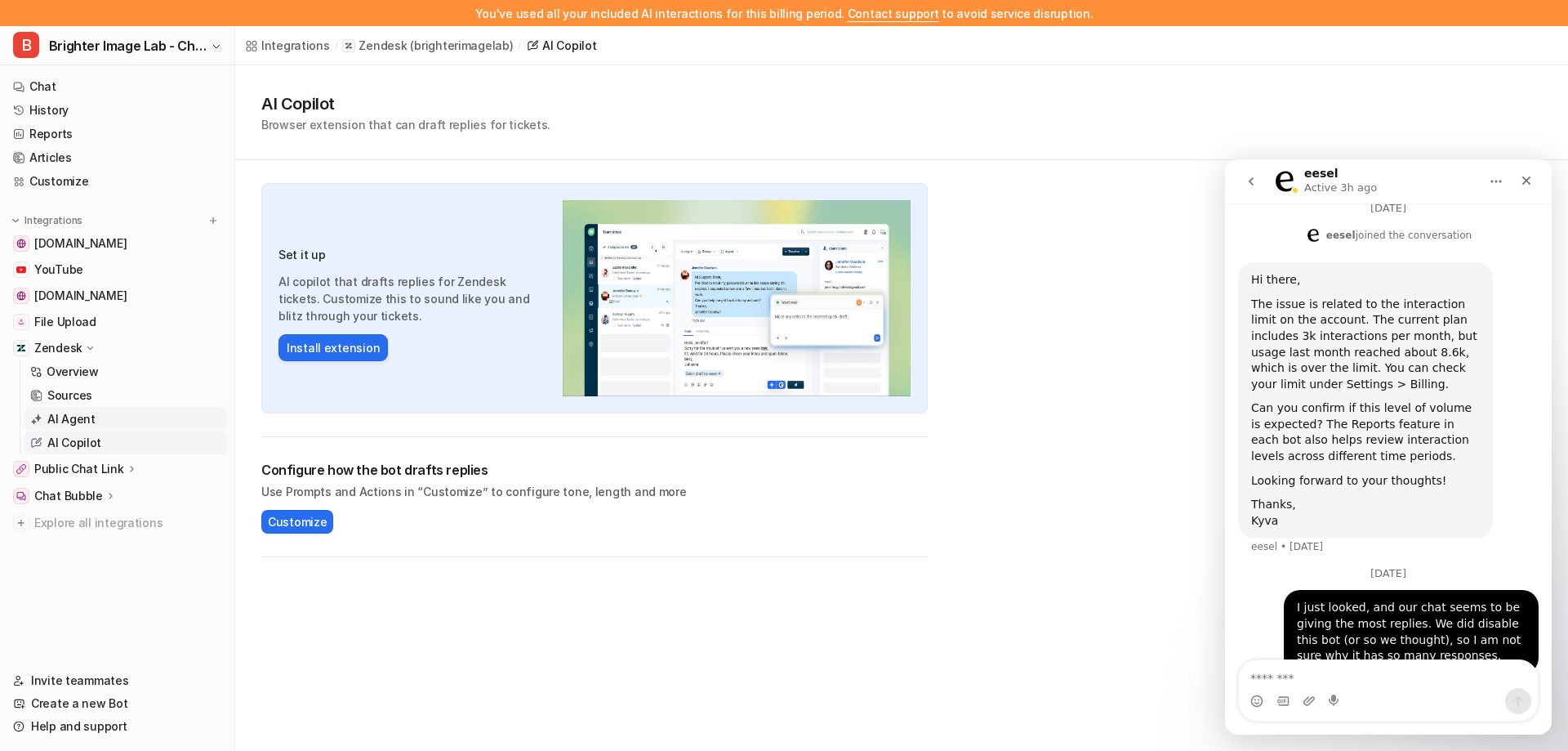
click at [78, 419] on p "AI Agent" at bounding box center [72, 419] width 49 height 16
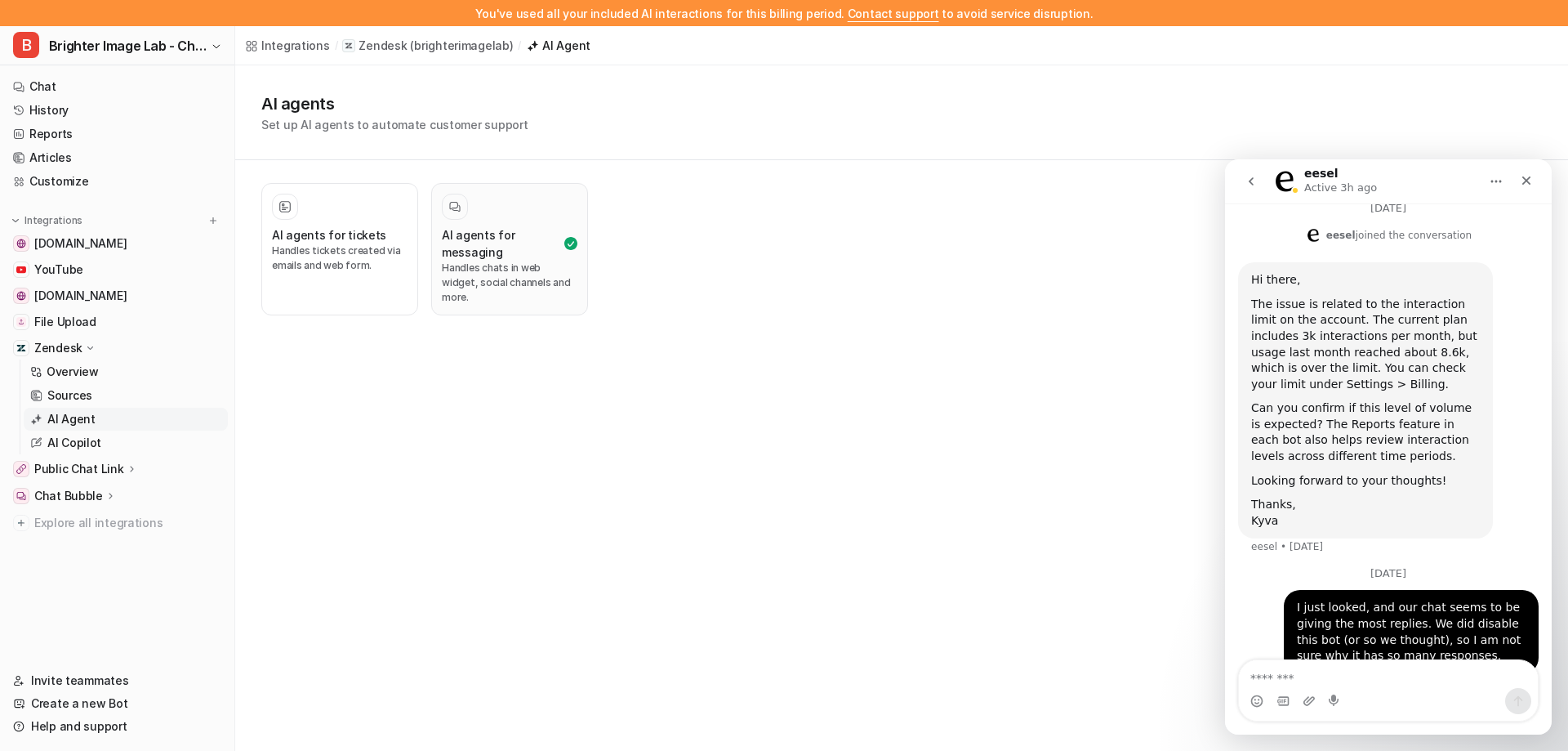
click at [522, 237] on h3 "AI agents for messaging" at bounding box center [501, 243] width 119 height 34
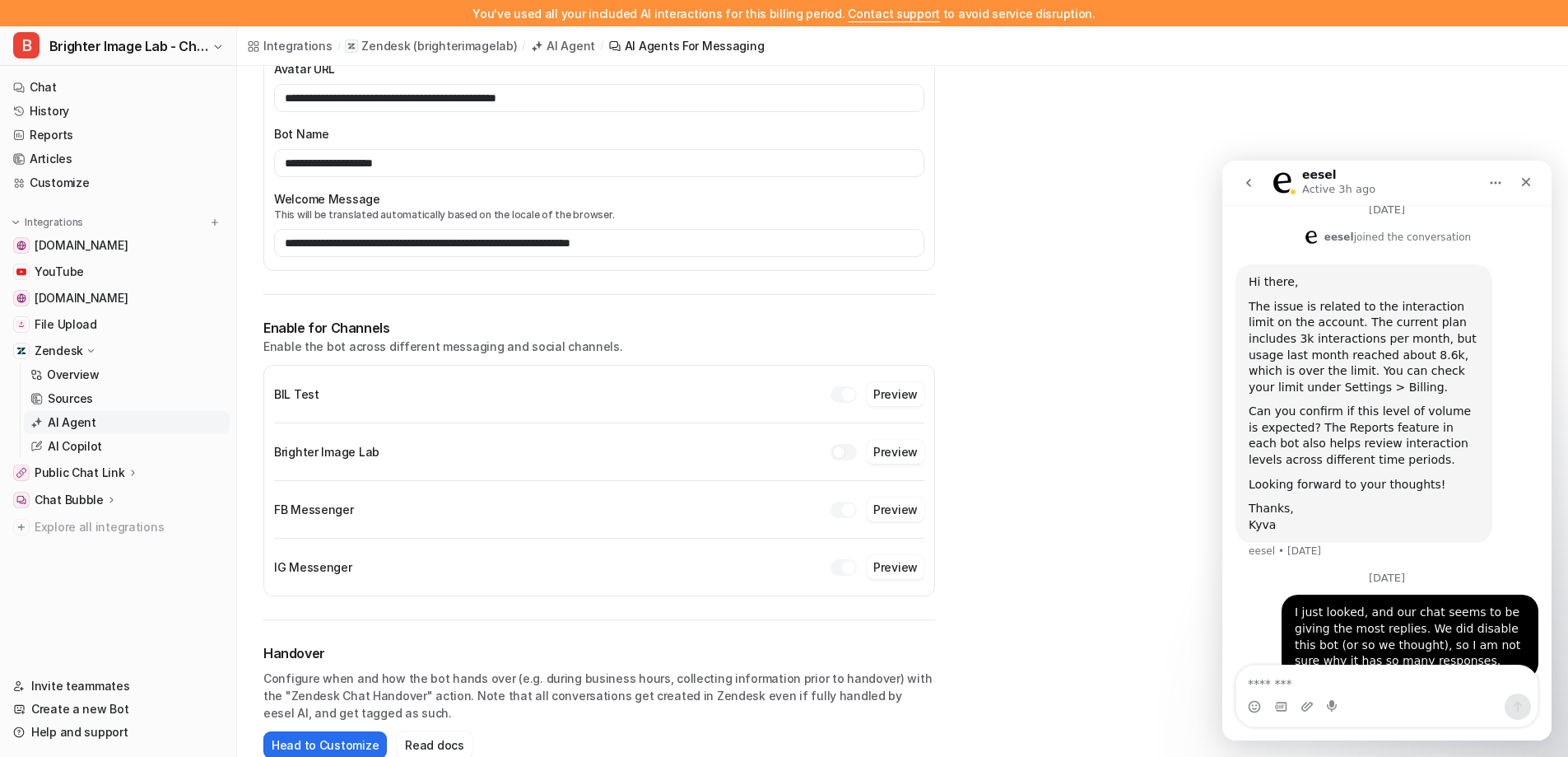
scroll to position [242, 0]
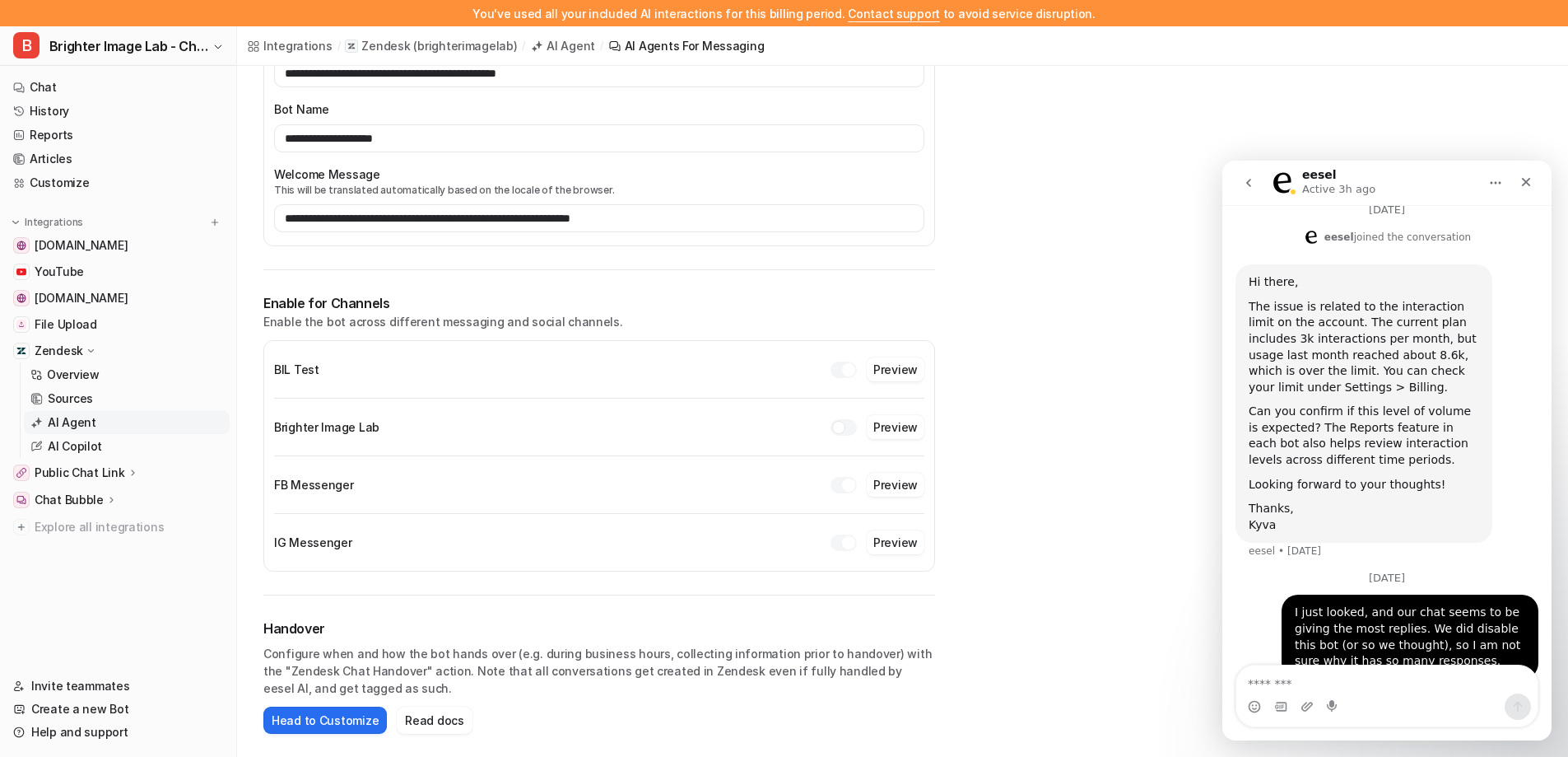
click at [845, 372] on div at bounding box center [848, 369] width 13 height 13
drag, startPoint x: 276, startPoint y: 368, endPoint x: 373, endPoint y: 368, distance: 97.0
click at [373, 368] on div "BIL Test Preview" at bounding box center [599, 369] width 650 height 30
click at [467, 378] on div "BIL Test Preview" at bounding box center [599, 369] width 650 height 30
click at [1291, 680] on textarea "Message…" at bounding box center [1387, 679] width 302 height 28
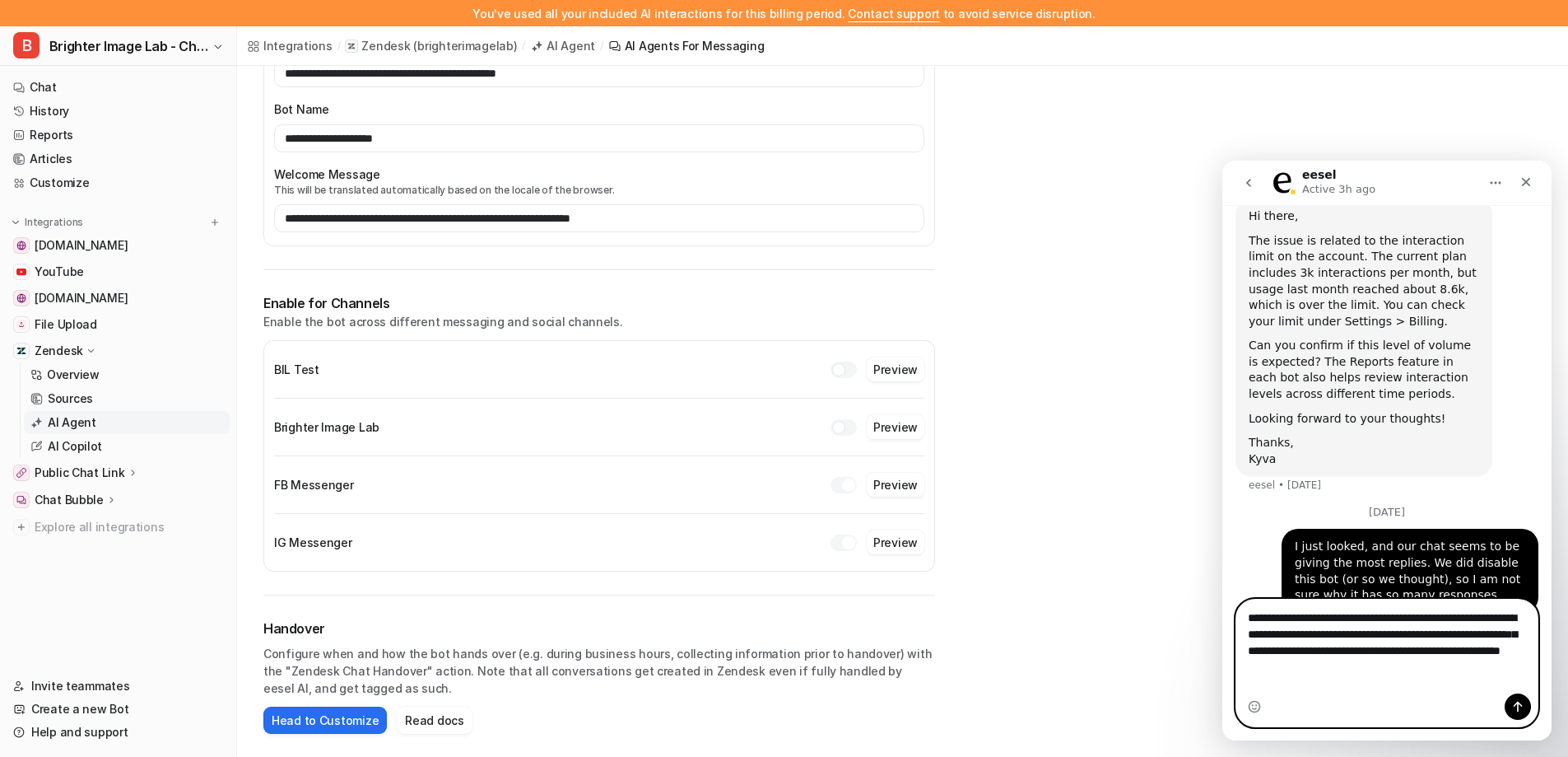
scroll to position [440, 0]
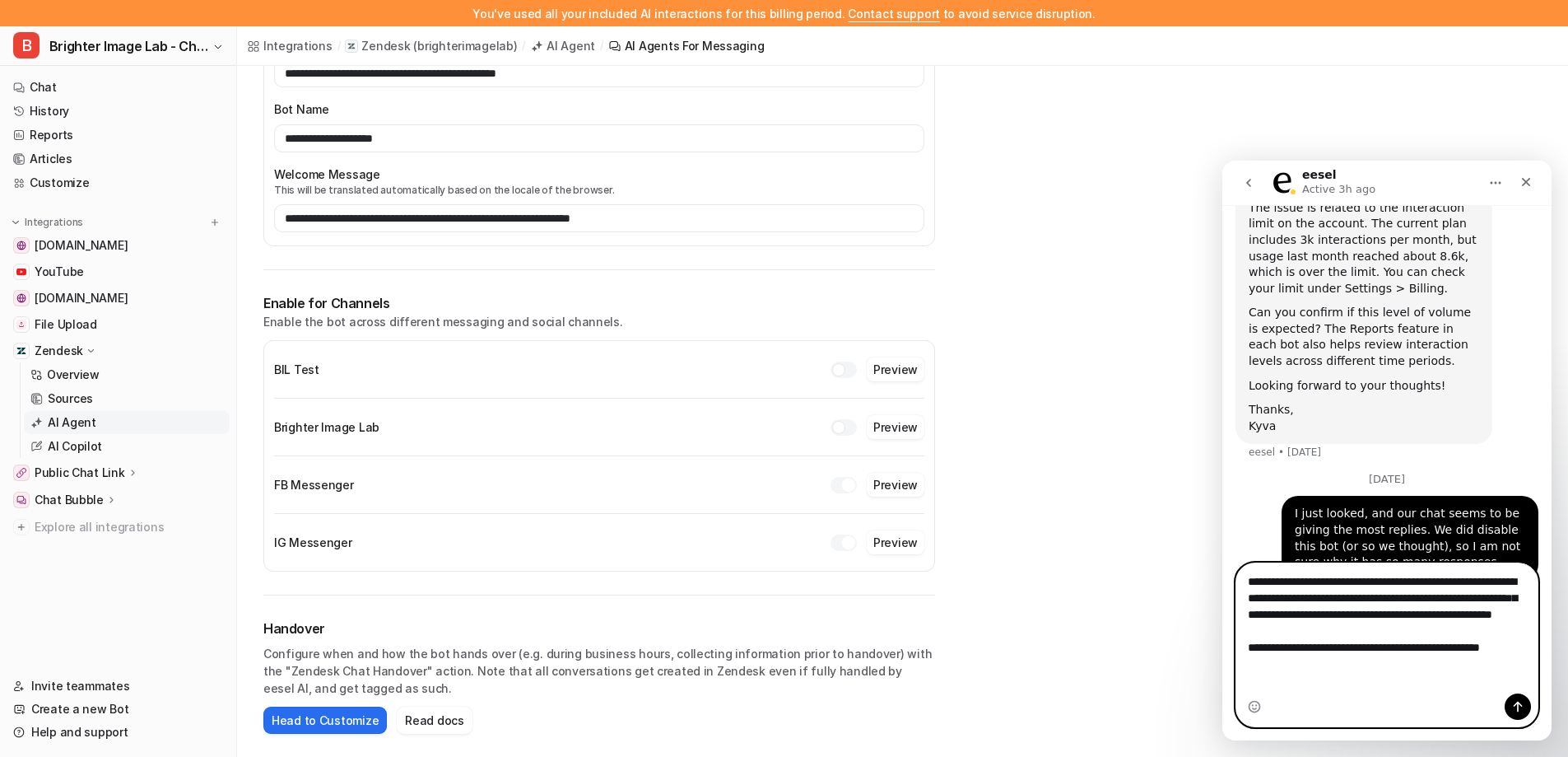
type textarea "**********"
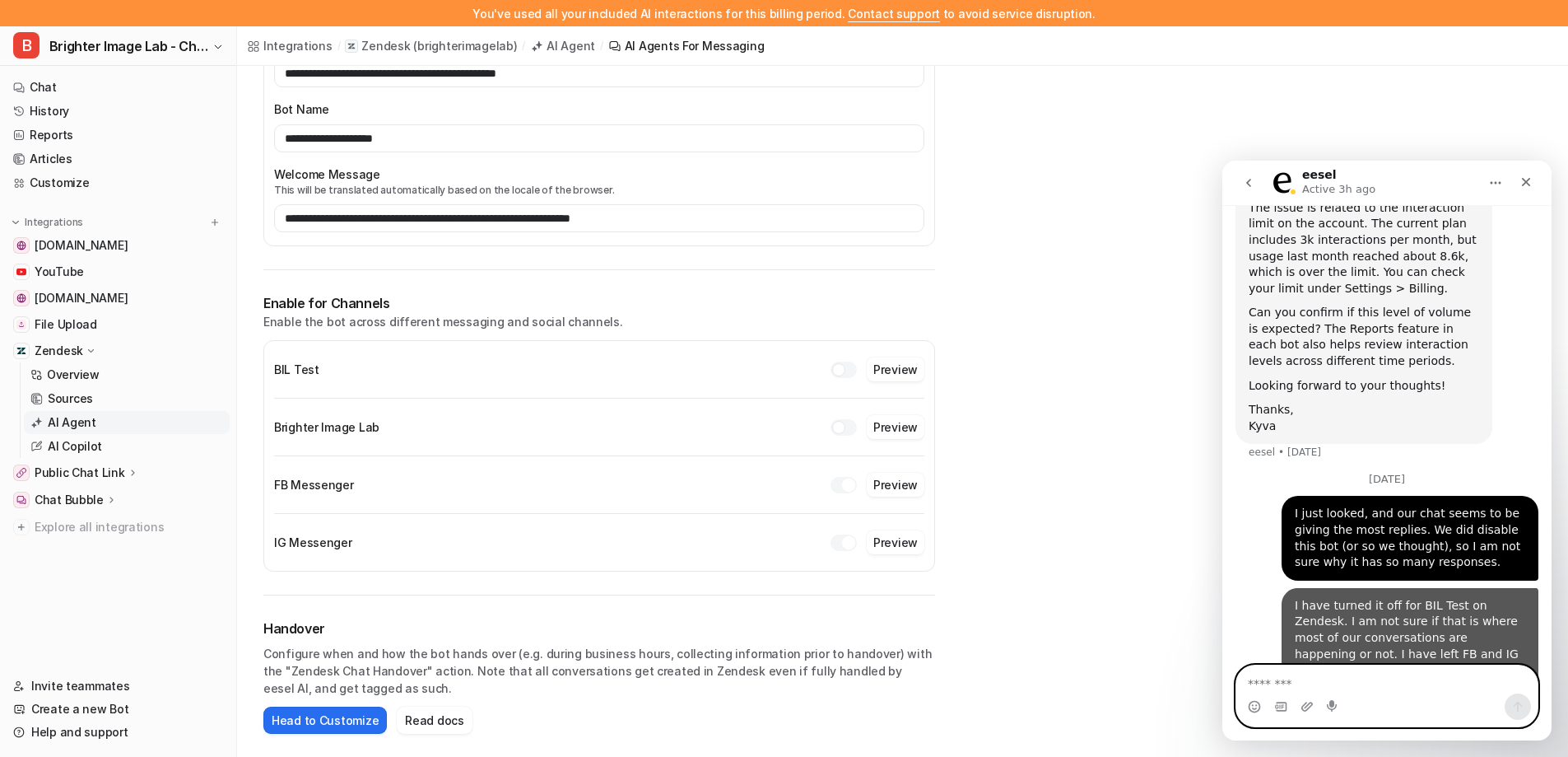
scroll to position [500, 0]
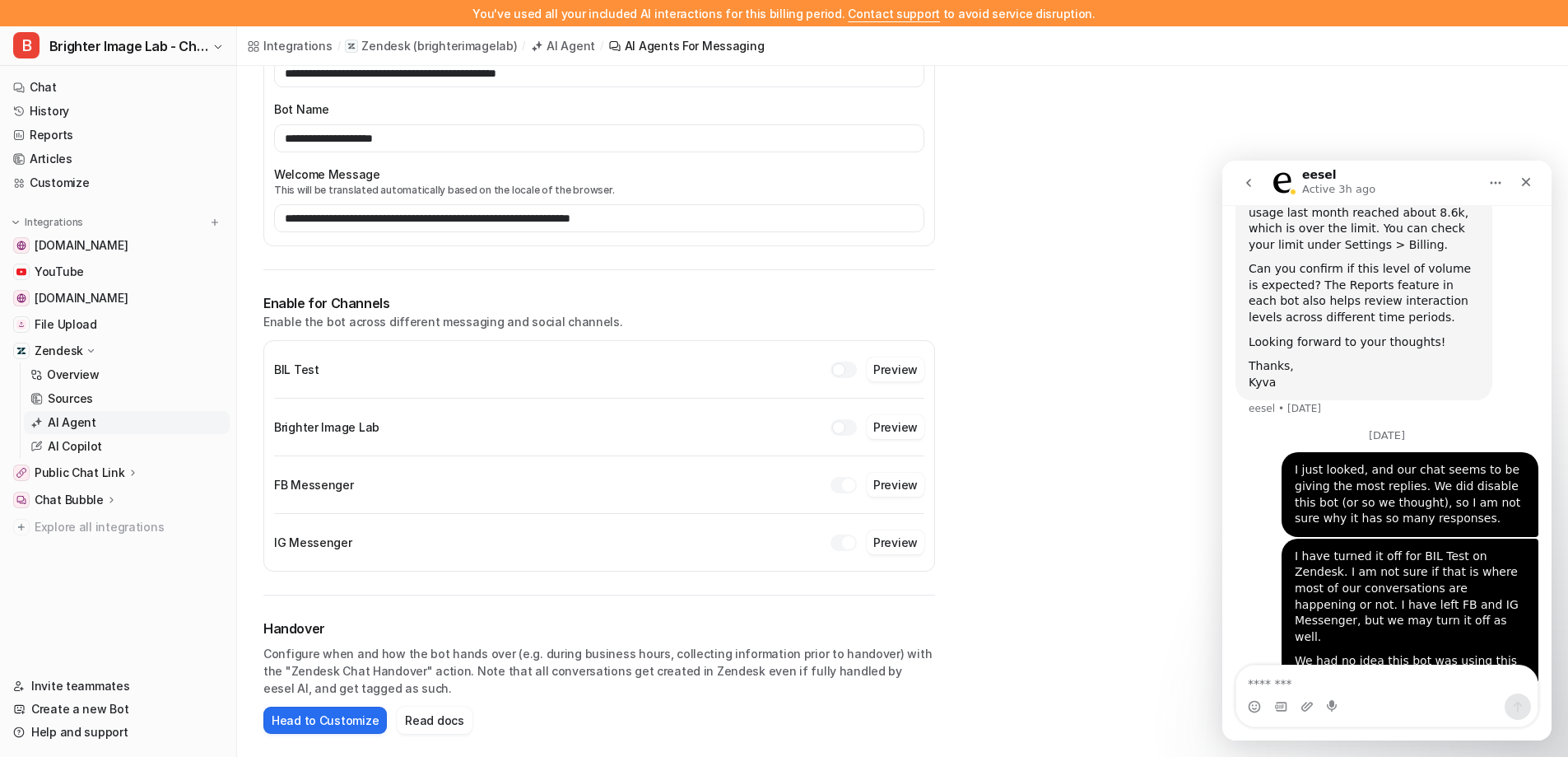
click at [1341, 89] on div "**********" at bounding box center [902, 290] width 1331 height 933
